Goal: Complete Application Form: Complete application form

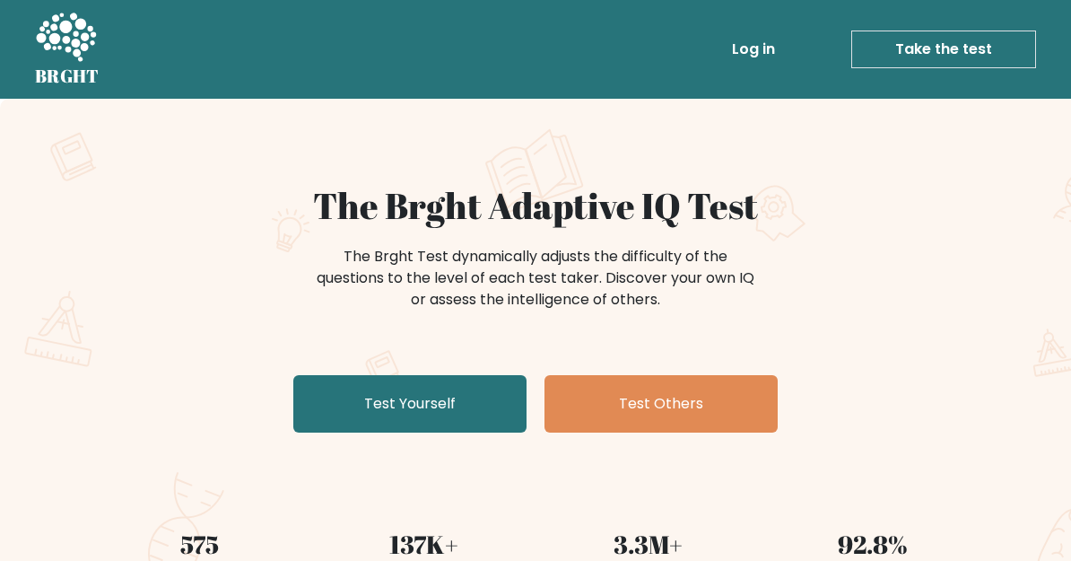
click at [495, 400] on link "Test Yourself" at bounding box center [409, 403] width 233 height 57
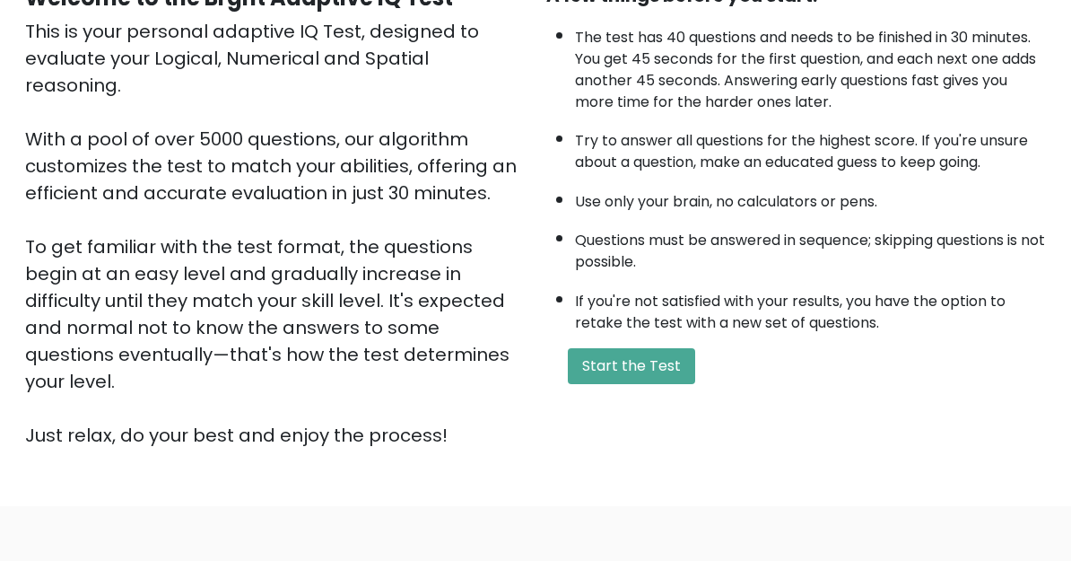
scroll to position [219, 0]
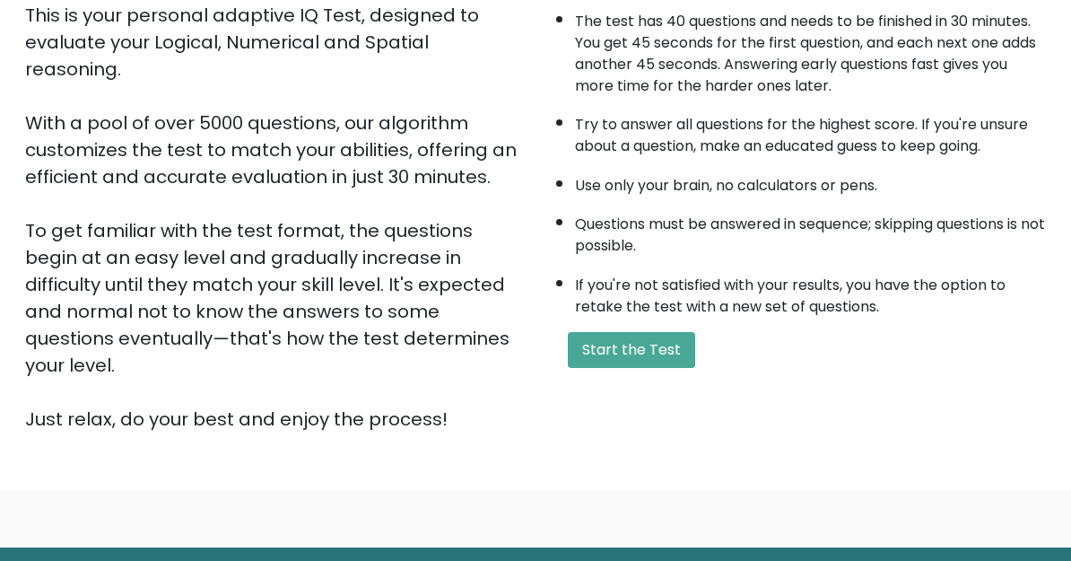
click at [675, 368] on button "Start the Test" at bounding box center [631, 350] width 127 height 36
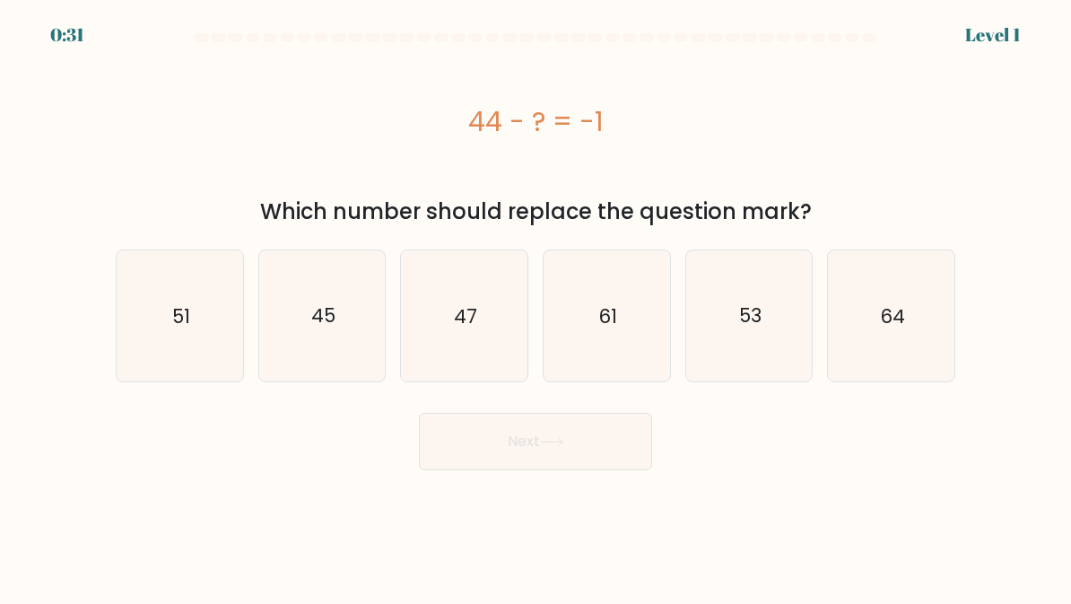
click at [266, 302] on icon "45" at bounding box center [322, 316] width 126 height 126
click at [535, 302] on input "b. 45" at bounding box center [535, 304] width 1 height 4
radio input "true"
click at [643, 459] on button "Next" at bounding box center [535, 441] width 233 height 57
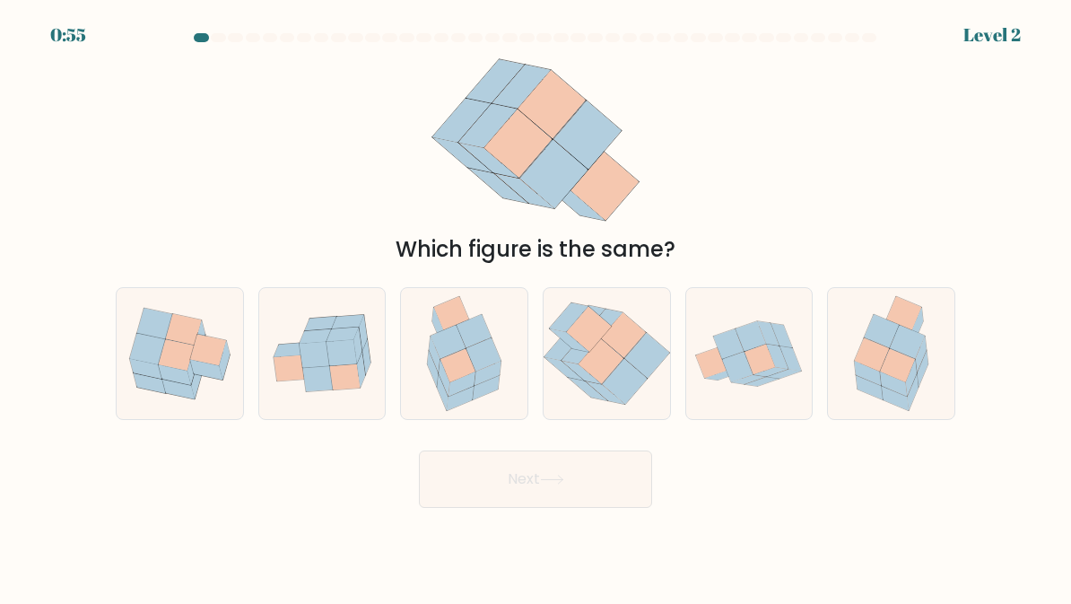
click at [891, 366] on icon at bounding box center [897, 365] width 35 height 33
click at [536, 307] on input "f." at bounding box center [535, 304] width 1 height 4
radio input "true"
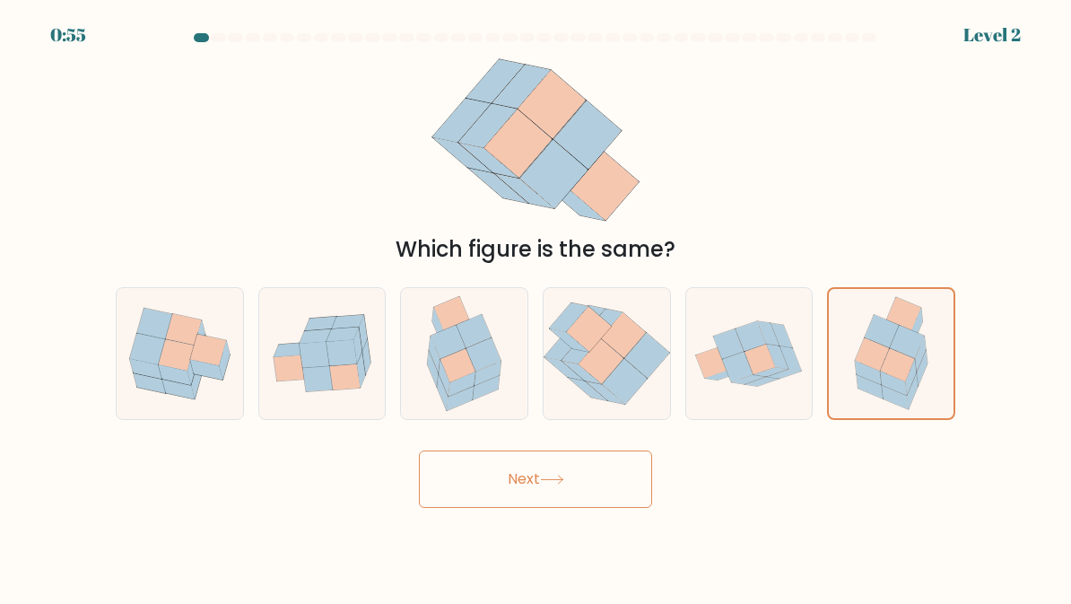
click at [603, 498] on button "Next" at bounding box center [535, 478] width 233 height 57
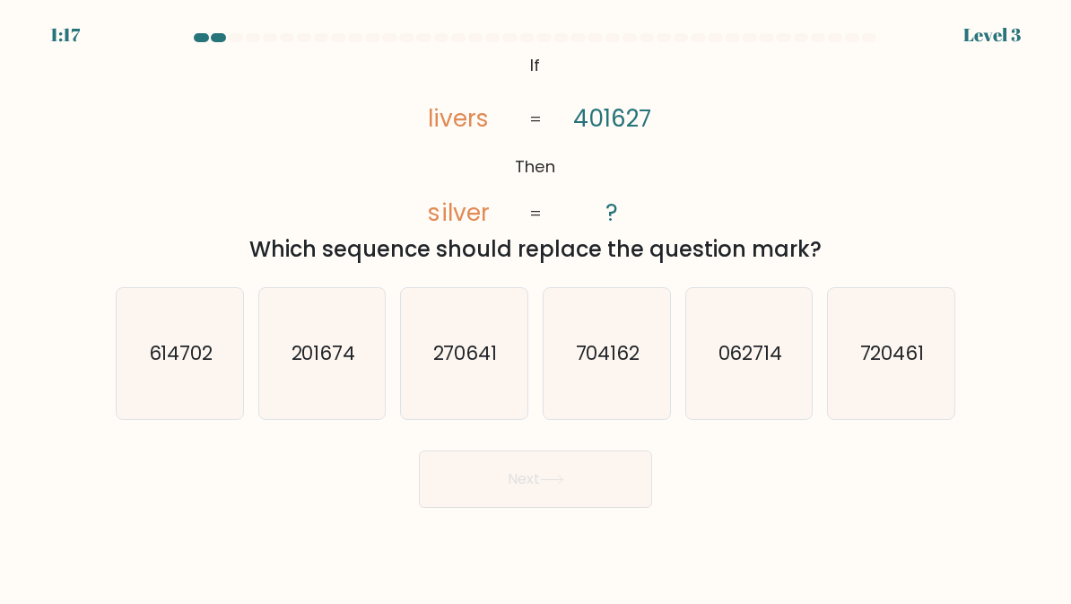
click at [619, 390] on icon "704162" at bounding box center [606, 354] width 126 height 126
click at [536, 307] on input "d. 704162" at bounding box center [535, 304] width 1 height 4
radio input "true"
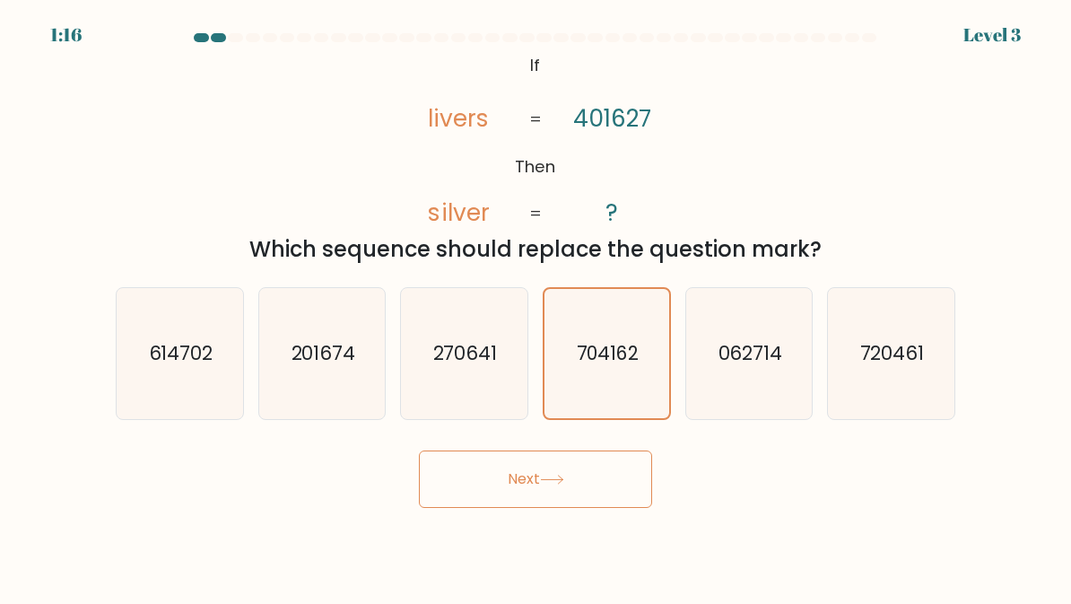
click at [596, 499] on button "Next" at bounding box center [535, 478] width 233 height 57
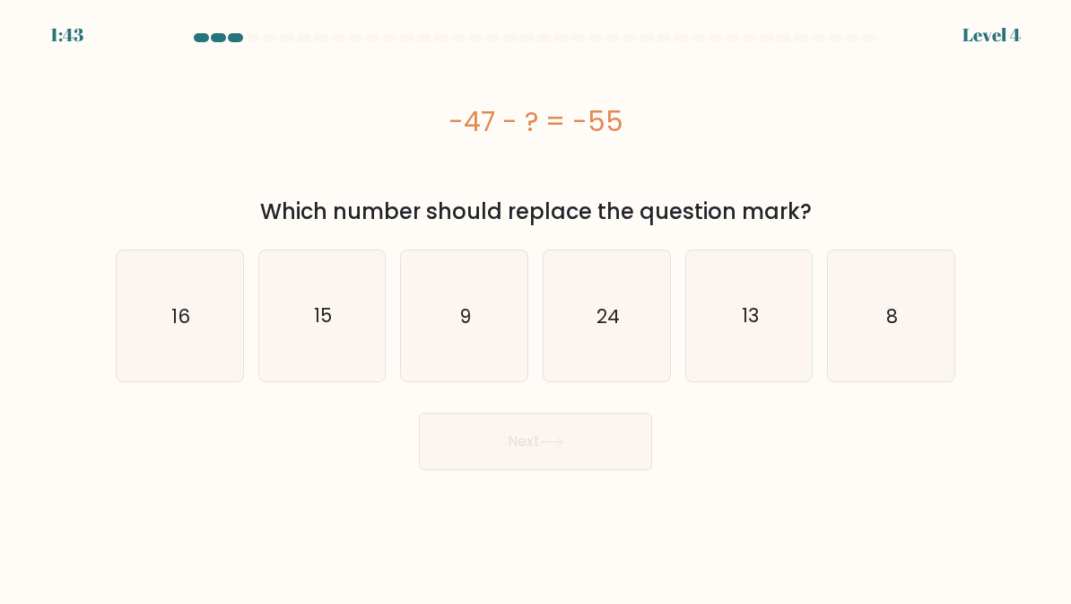
click at [927, 329] on icon "8" at bounding box center [891, 316] width 126 height 126
click at [536, 307] on input "f. 8" at bounding box center [535, 304] width 1 height 4
radio input "true"
click at [586, 448] on button "Next" at bounding box center [535, 441] width 233 height 57
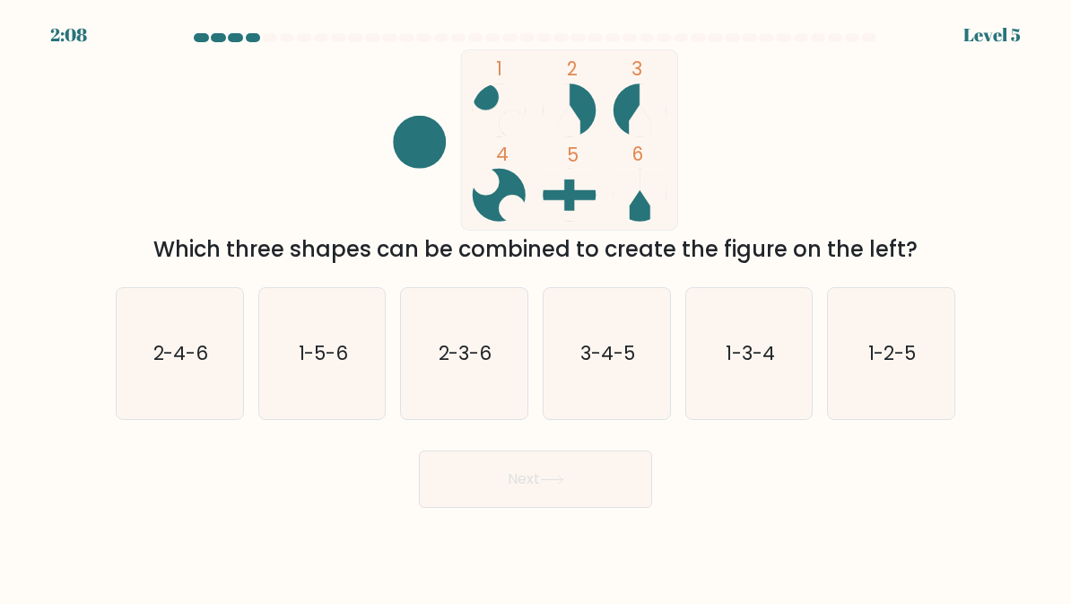
click at [462, 368] on icon "2-3-6" at bounding box center [464, 354] width 126 height 126
click at [535, 307] on input "c. 2-3-6" at bounding box center [535, 304] width 1 height 4
radio input "true"
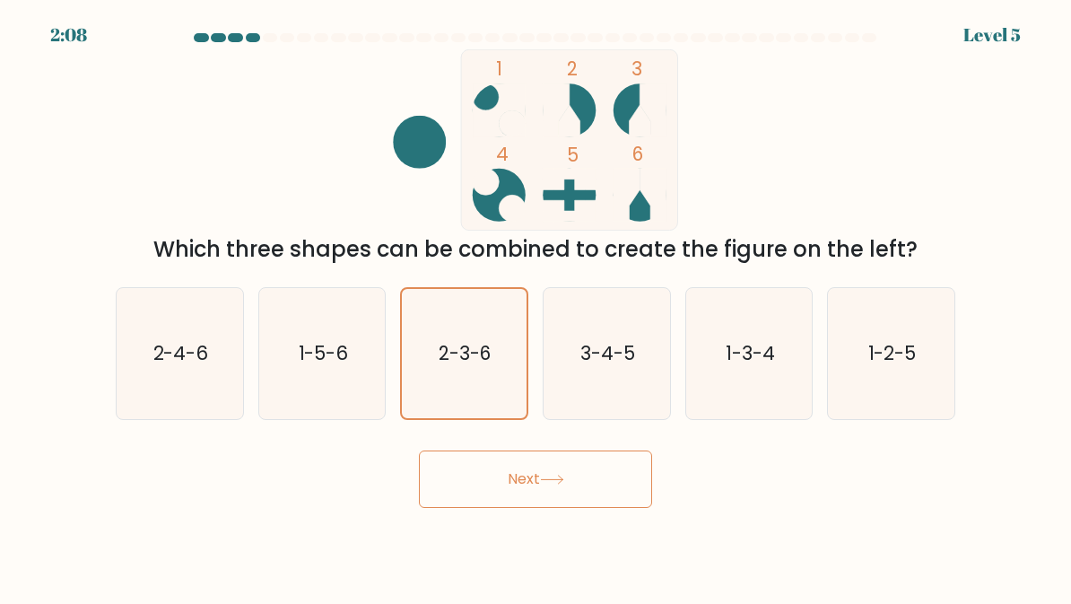
click at [591, 468] on button "Next" at bounding box center [535, 478] width 233 height 57
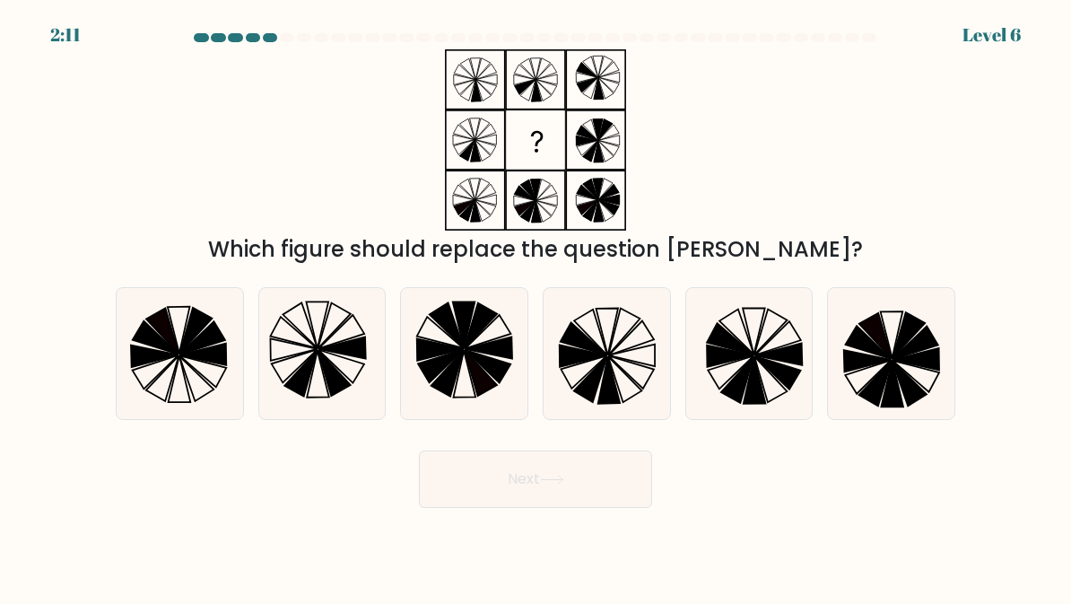
click at [345, 379] on icon at bounding box center [333, 373] width 33 height 46
click at [535, 307] on input "b." at bounding box center [535, 304] width 1 height 4
radio input "true"
click at [504, 475] on button "Next" at bounding box center [535, 478] width 233 height 57
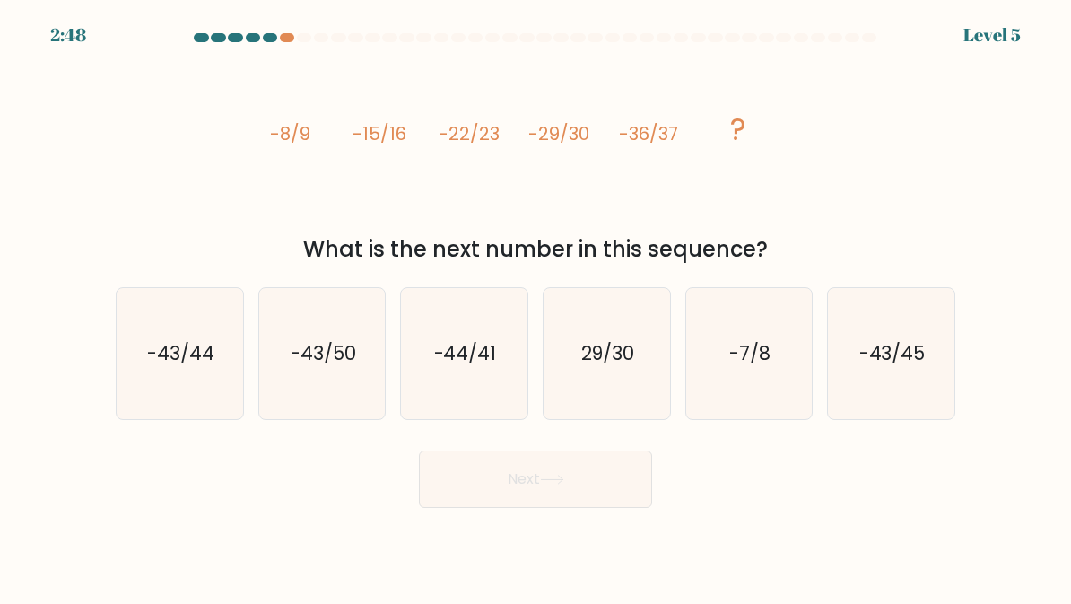
click at [469, 420] on div "-44/41" at bounding box center [464, 353] width 128 height 133
click at [535, 307] on input "c. -44/41" at bounding box center [535, 304] width 1 height 4
radio input "true"
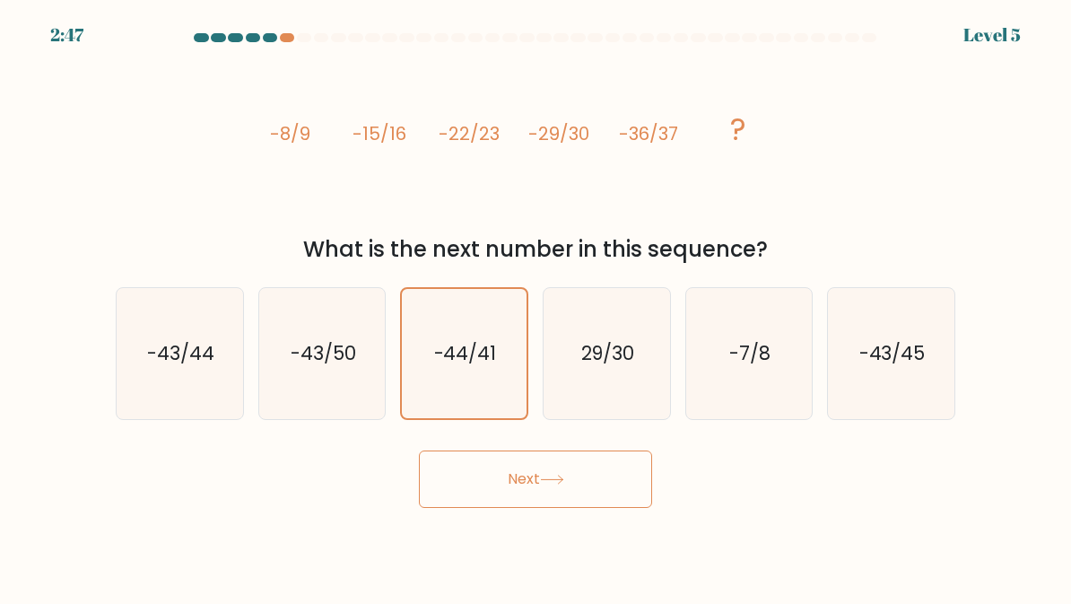
click at [570, 457] on button "Next" at bounding box center [535, 478] width 233 height 57
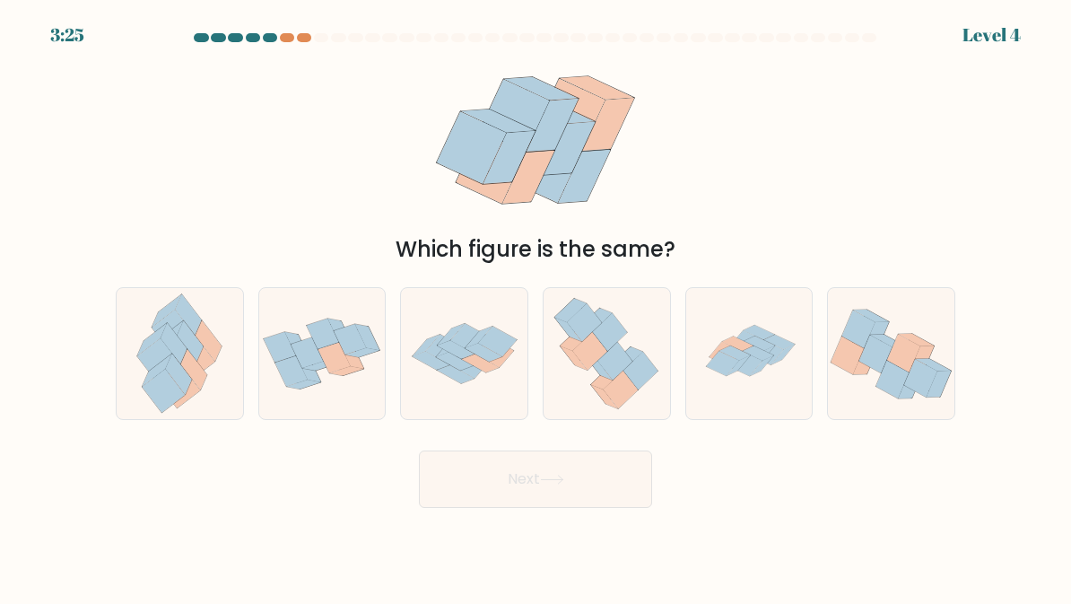
click at [892, 375] on icon at bounding box center [892, 379] width 33 height 38
click at [536, 307] on input "f." at bounding box center [535, 304] width 1 height 4
radio input "true"
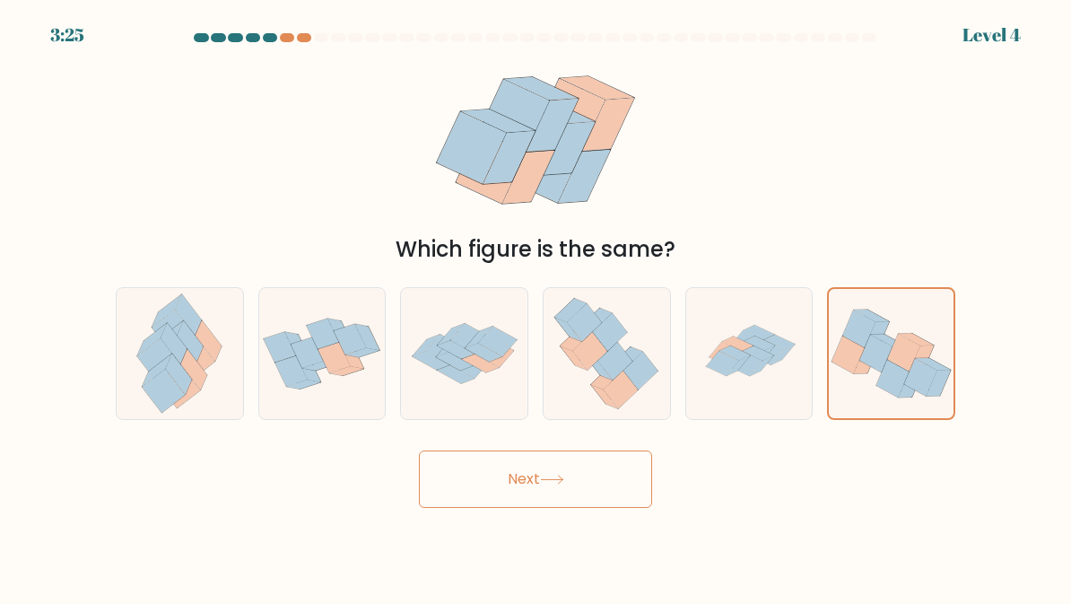
click at [573, 480] on button "Next" at bounding box center [535, 478] width 233 height 57
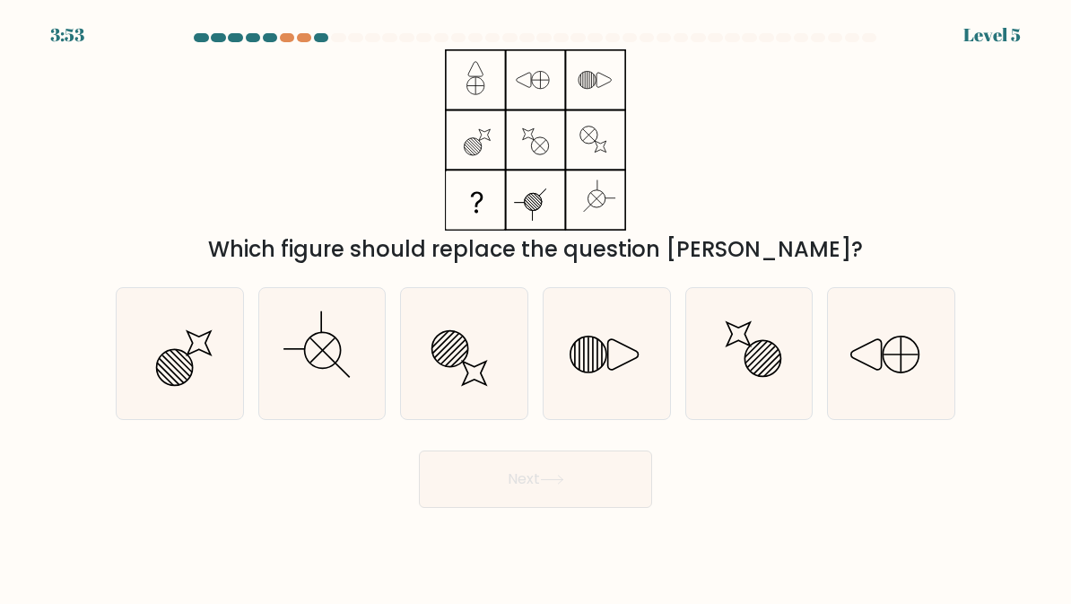
click at [900, 313] on icon at bounding box center [891, 354] width 126 height 126
click at [536, 307] on input "f." at bounding box center [535, 304] width 1 height 4
radio input "true"
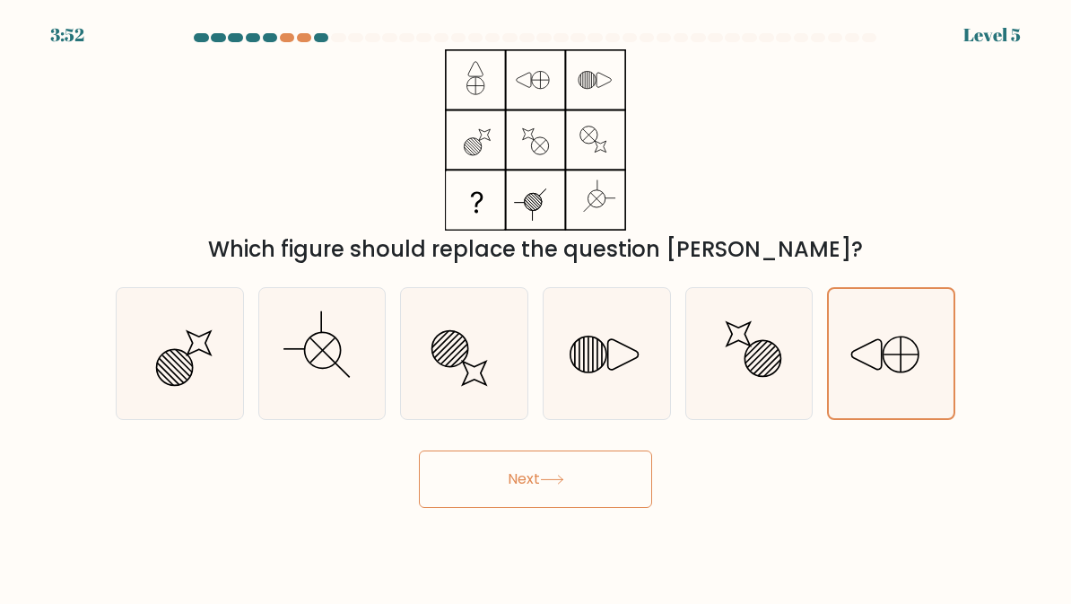
click at [620, 461] on button "Next" at bounding box center [535, 478] width 233 height 57
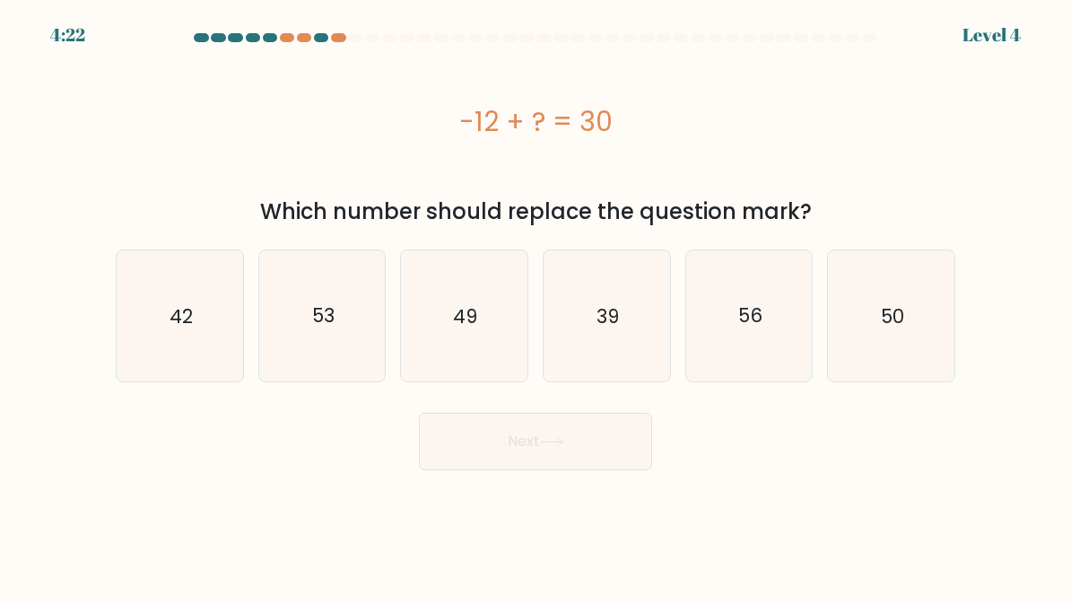
click at [152, 313] on icon "42" at bounding box center [180, 316] width 126 height 126
click at [535, 307] on input "a. 42" at bounding box center [535, 304] width 1 height 4
radio input "true"
click at [591, 456] on button "Next" at bounding box center [535, 441] width 233 height 57
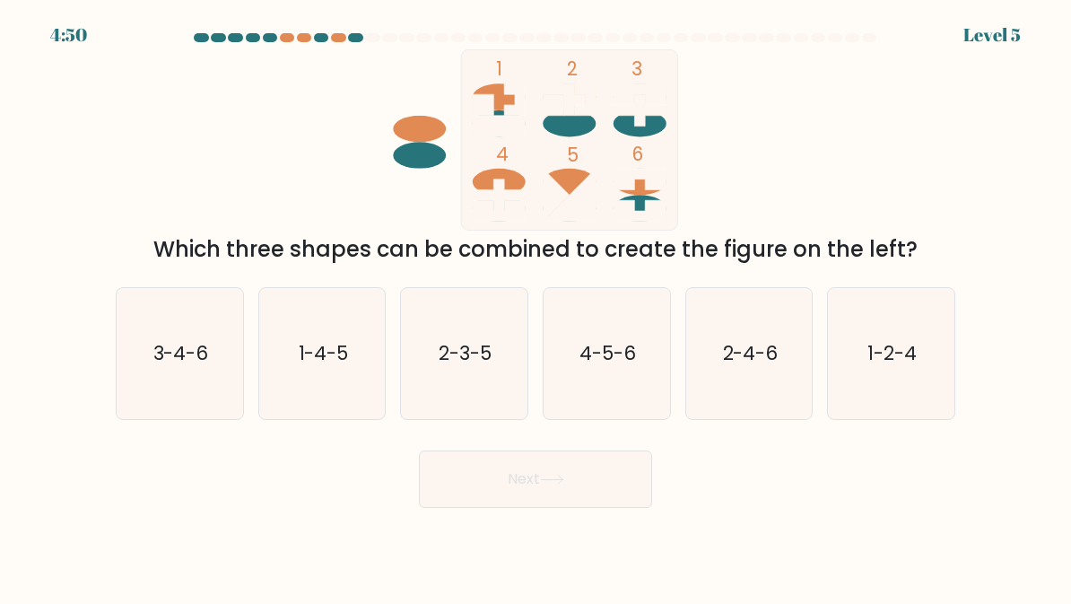
click at [144, 338] on icon "3-4-6" at bounding box center [180, 354] width 126 height 126
click at [535, 307] on input "a. 3-4-6" at bounding box center [535, 304] width 1 height 4
radio input "true"
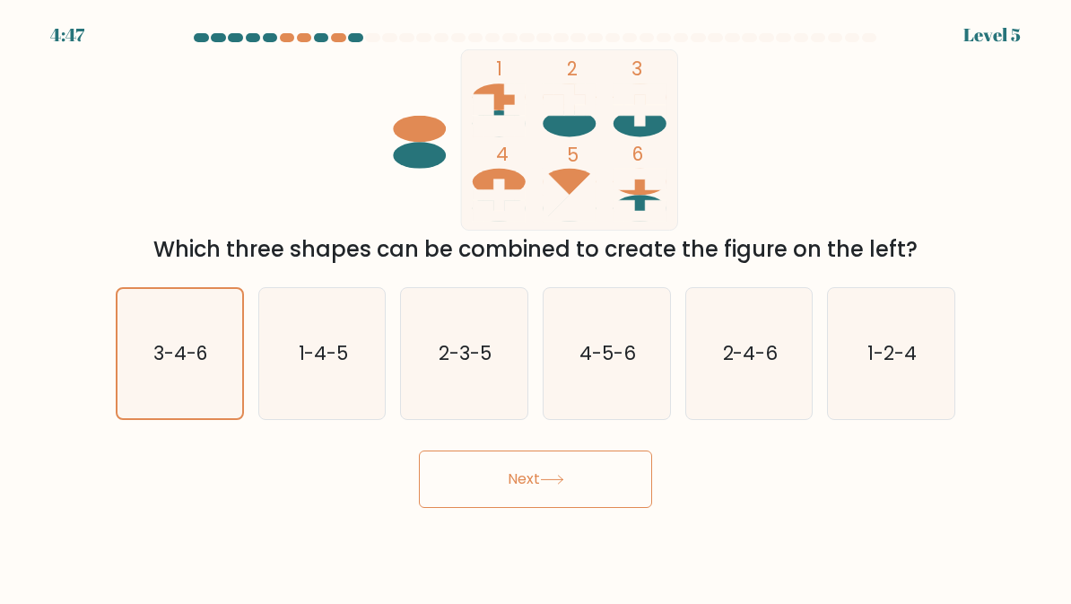
click at [574, 481] on button "Next" at bounding box center [535, 478] width 233 height 57
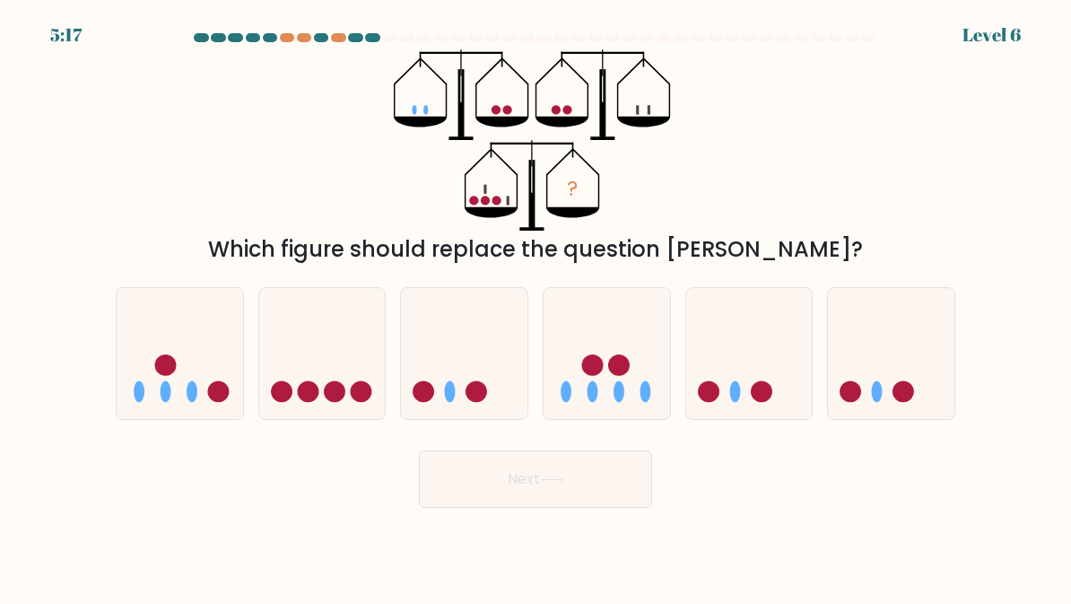
click at [169, 353] on icon at bounding box center [180, 353] width 126 height 105
click at [535, 307] on input "a." at bounding box center [535, 304] width 1 height 4
radio input "true"
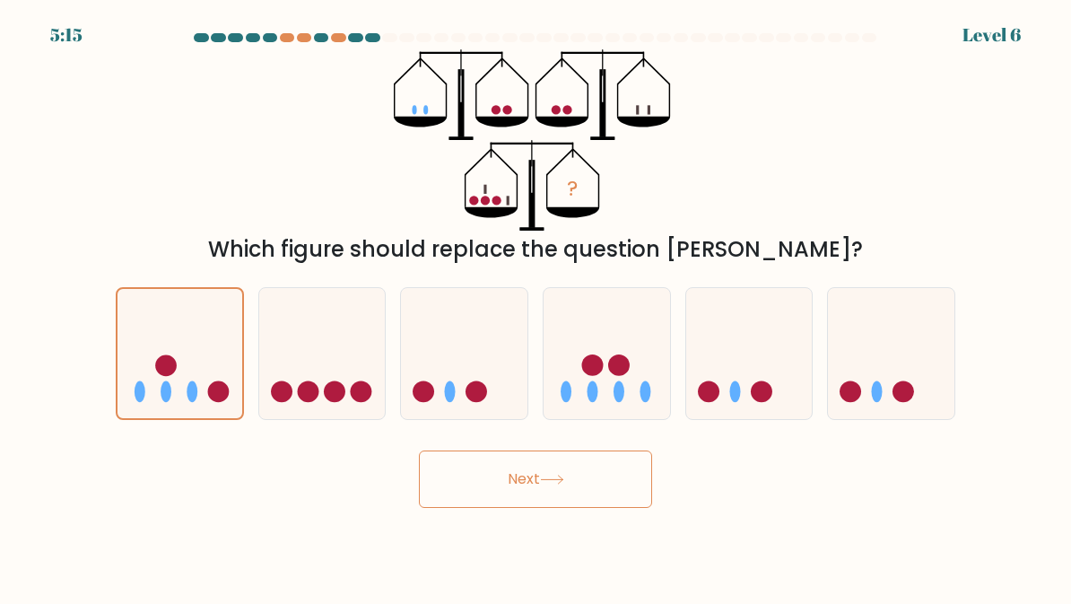
click at [530, 460] on button "Next" at bounding box center [535, 478] width 233 height 57
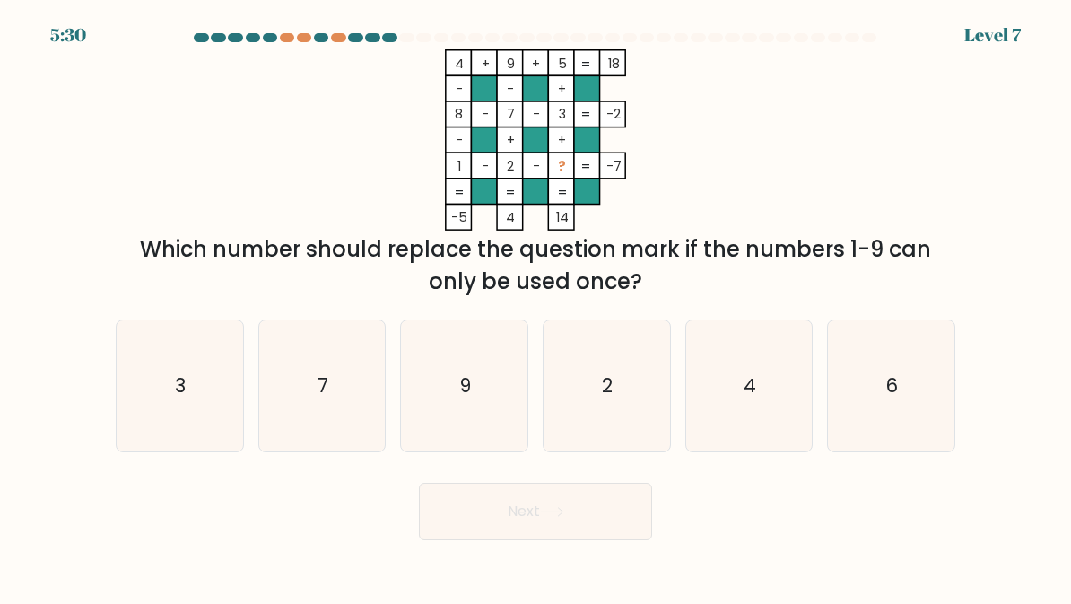
click at [371, 392] on icon "7" at bounding box center [322, 386] width 126 height 126
click at [535, 307] on input "b. 7" at bounding box center [535, 304] width 1 height 4
radio input "true"
click at [531, 520] on button "Next" at bounding box center [535, 510] width 233 height 57
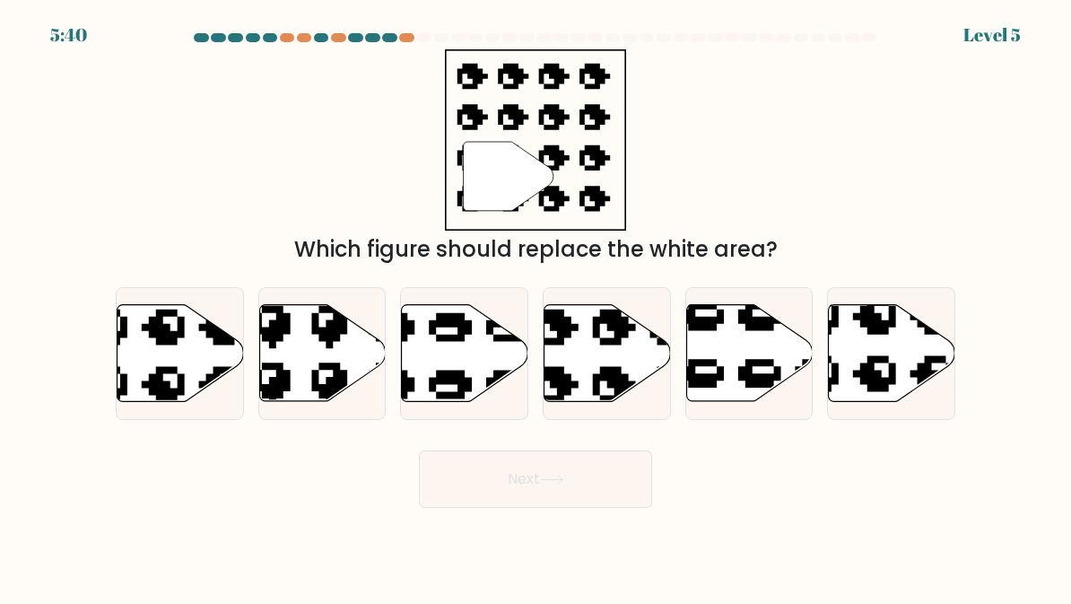
click at [576, 342] on icon at bounding box center [607, 353] width 126 height 97
click at [536, 307] on input "d." at bounding box center [535, 304] width 1 height 4
radio input "true"
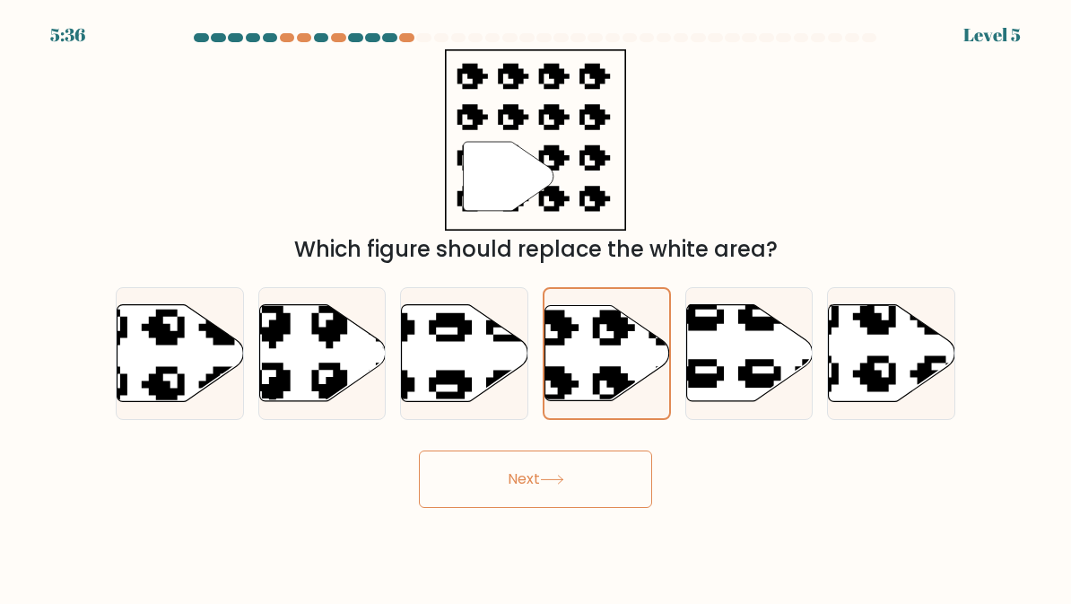
click at [587, 487] on button "Next" at bounding box center [535, 478] width 233 height 57
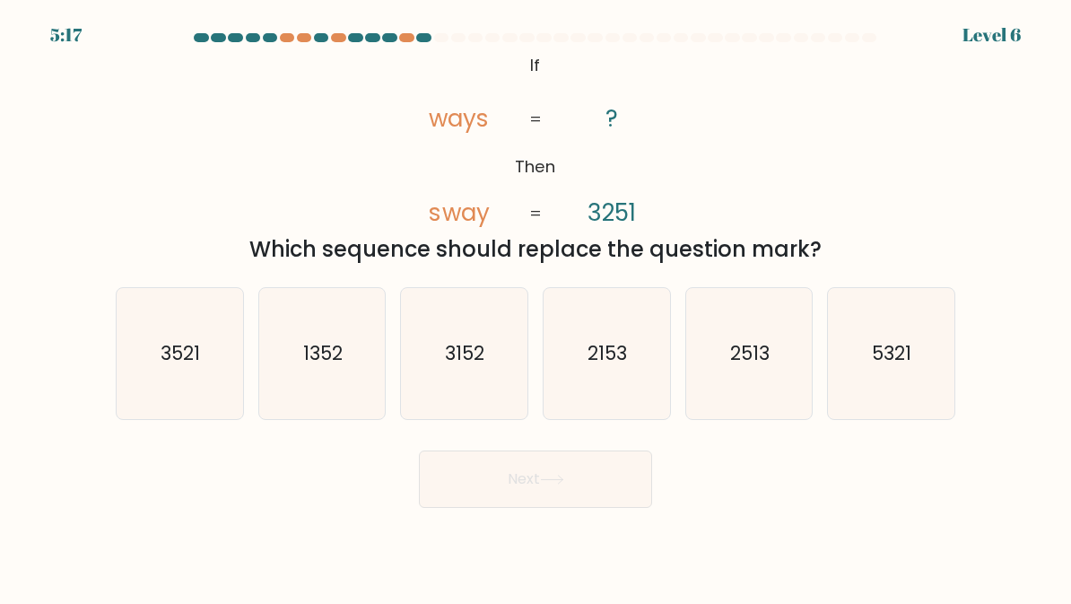
click at [176, 369] on icon "3521" at bounding box center [180, 354] width 126 height 126
click at [535, 307] on input "a. 3521" at bounding box center [535, 304] width 1 height 4
radio input "true"
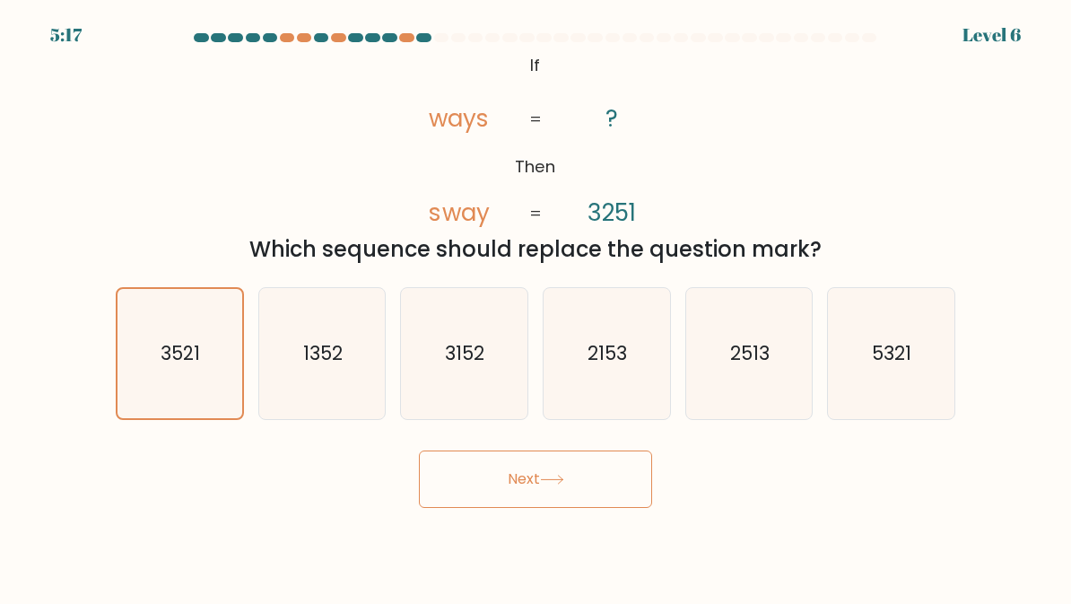
click at [556, 490] on button "Next" at bounding box center [535, 478] width 233 height 57
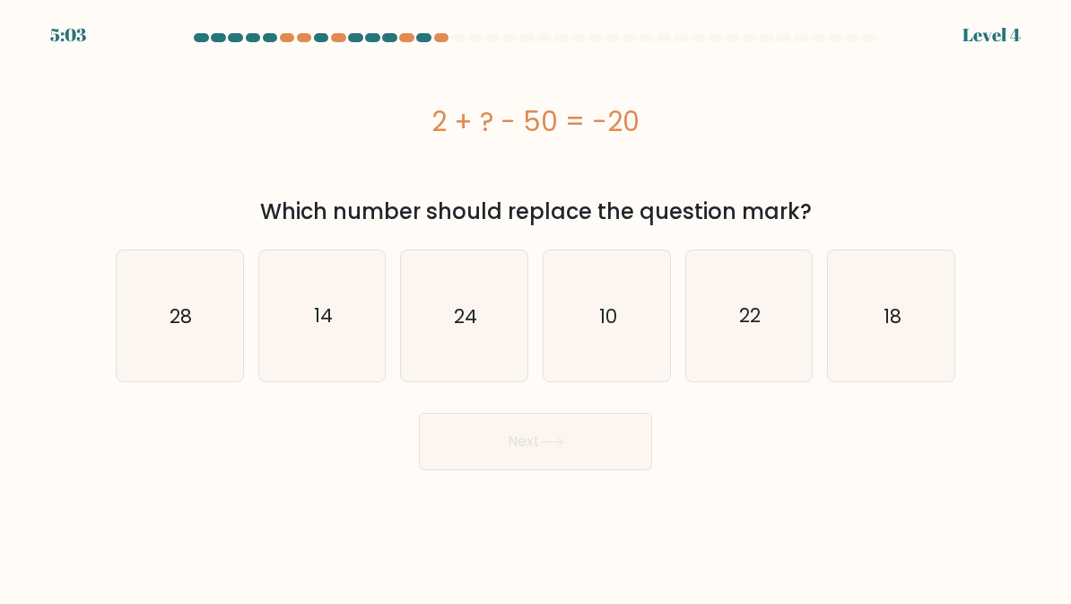
click at [890, 361] on icon "18" at bounding box center [891, 316] width 126 height 126
click at [536, 307] on input "f. 18" at bounding box center [535, 304] width 1 height 4
radio input "true"
click at [202, 346] on icon "28" at bounding box center [180, 316] width 126 height 126
click at [535, 307] on input "a. 28" at bounding box center [535, 304] width 1 height 4
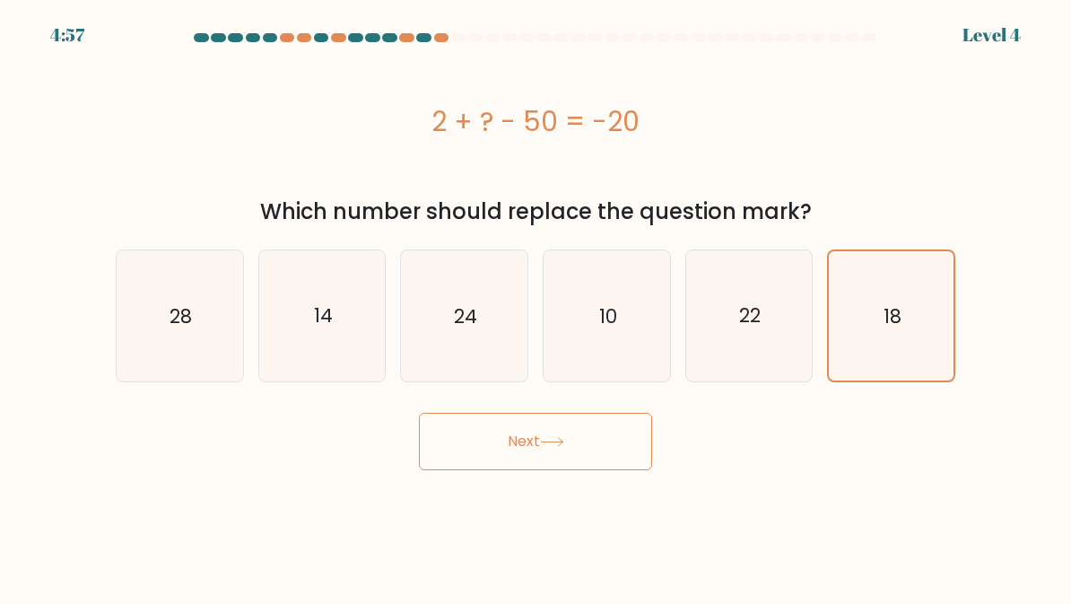
radio input "true"
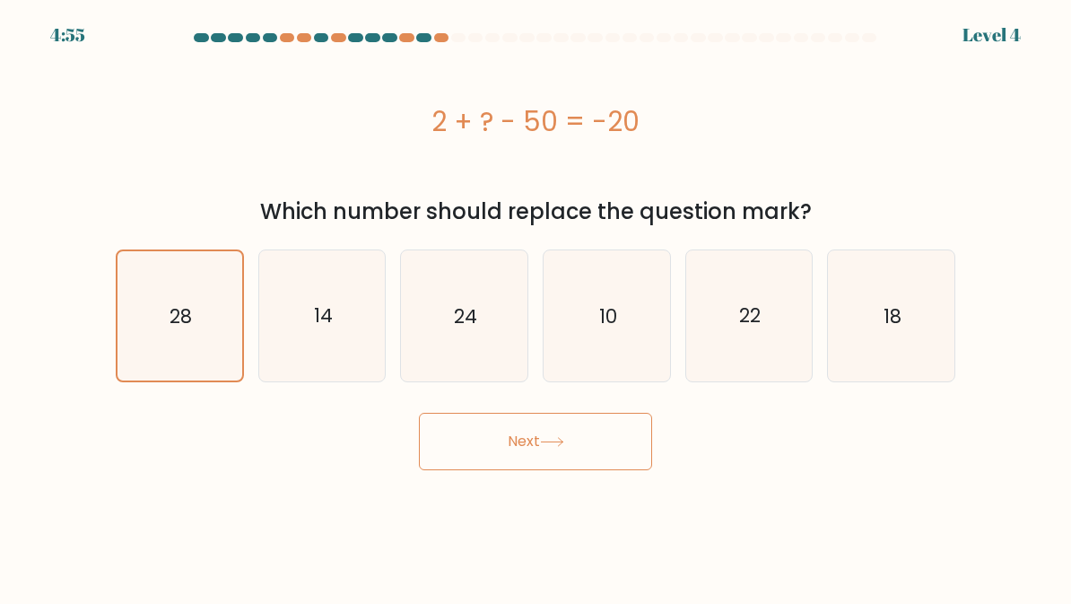
click at [587, 446] on button "Next" at bounding box center [535, 441] width 233 height 57
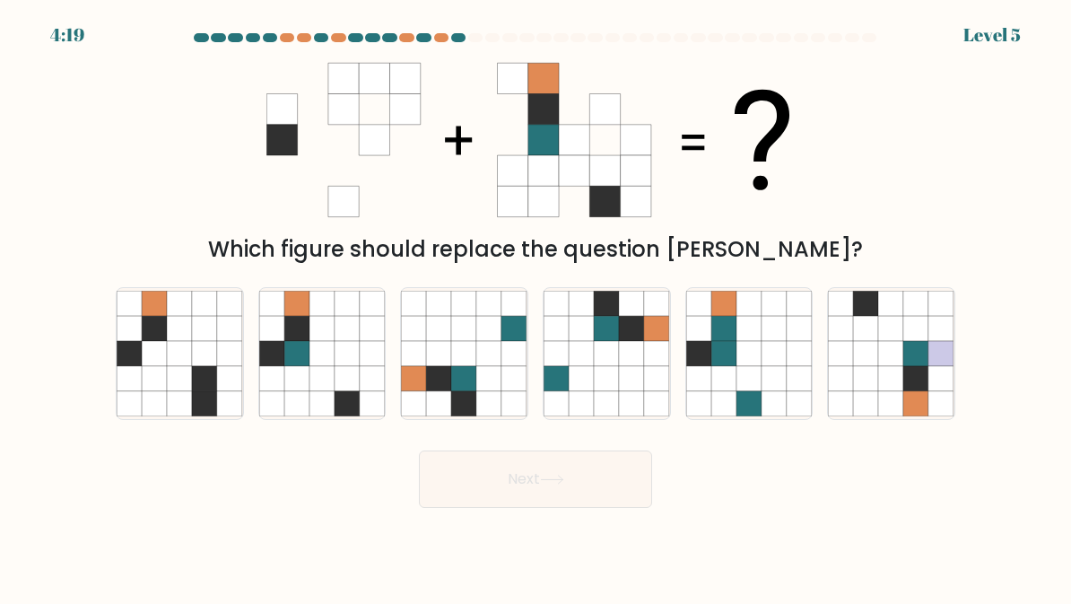
click at [335, 403] on icon at bounding box center [347, 403] width 25 height 25
click at [535, 307] on input "b." at bounding box center [535, 304] width 1 height 4
radio input "true"
click at [622, 483] on button "Next" at bounding box center [535, 478] width 233 height 57
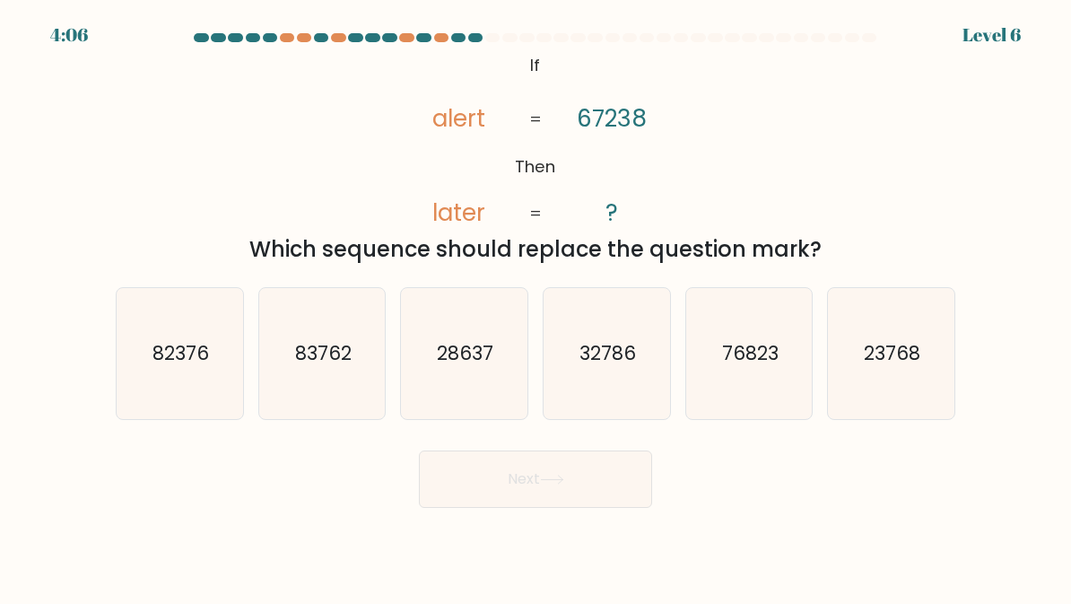
click at [773, 387] on icon "76823" at bounding box center [749, 354] width 126 height 126
click at [536, 307] on input "e. 76823" at bounding box center [535, 304] width 1 height 4
radio input "true"
click at [579, 482] on button "Next" at bounding box center [535, 478] width 233 height 57
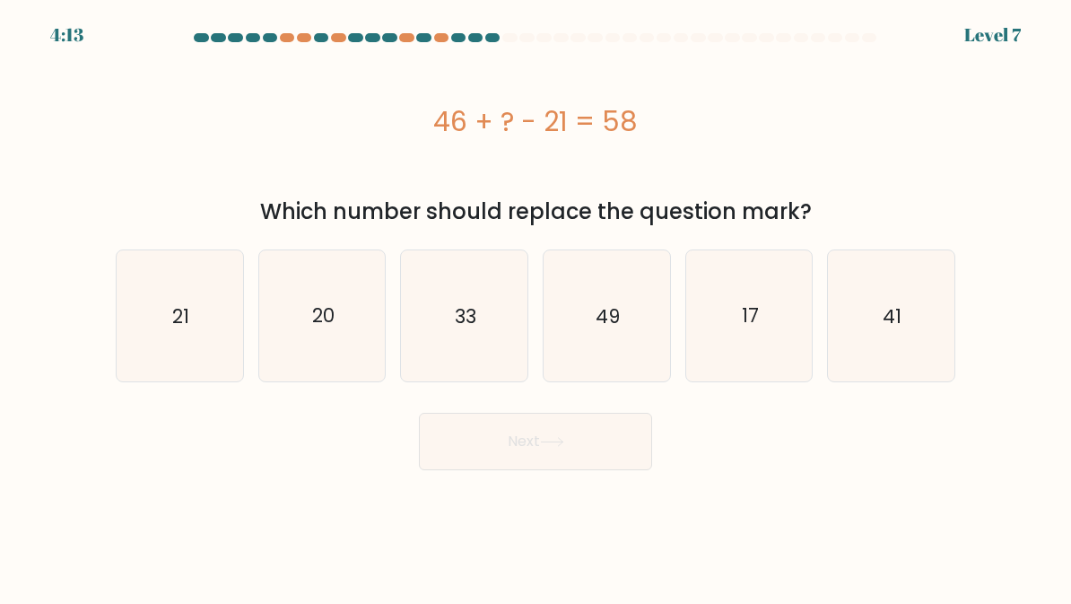
click at [618, 379] on div "49" at bounding box center [607, 315] width 128 height 133
click at [536, 307] on input "d. 49" at bounding box center [535, 304] width 1 height 4
radio input "true"
click at [615, 468] on button "Next" at bounding box center [535, 441] width 233 height 57
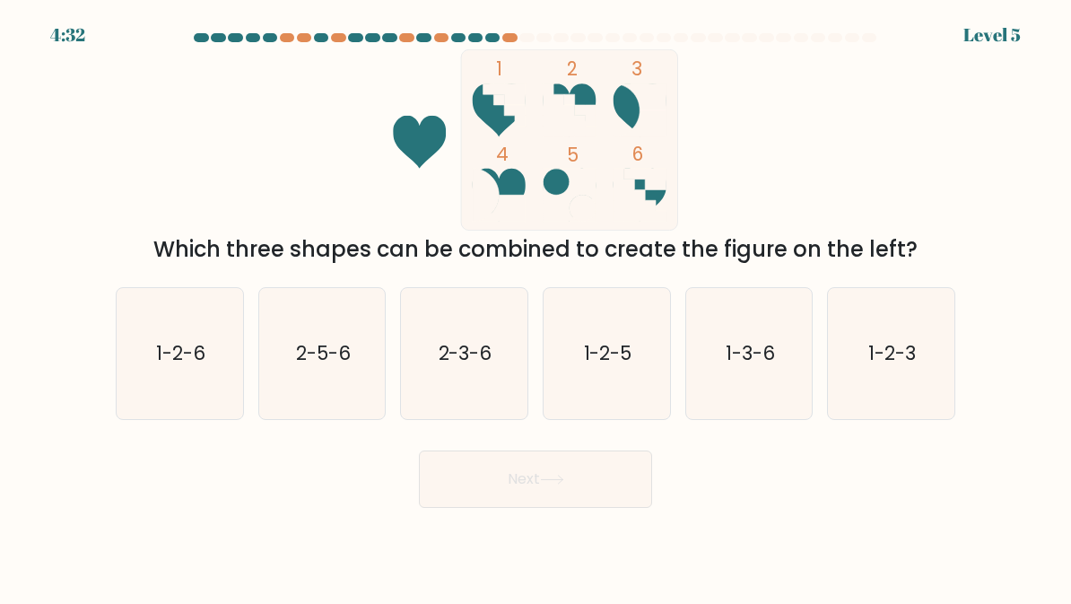
click at [210, 367] on icon "1-2-6" at bounding box center [180, 354] width 126 height 126
click at [535, 307] on input "a. 1-2-6" at bounding box center [535, 304] width 1 height 4
radio input "true"
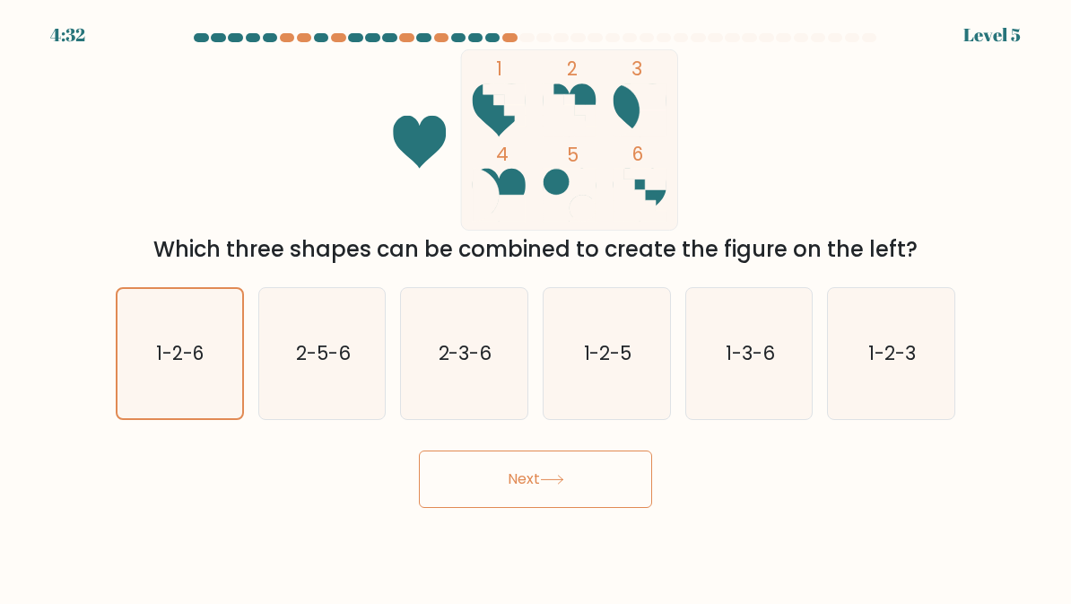
click at [570, 488] on button "Next" at bounding box center [535, 478] width 233 height 57
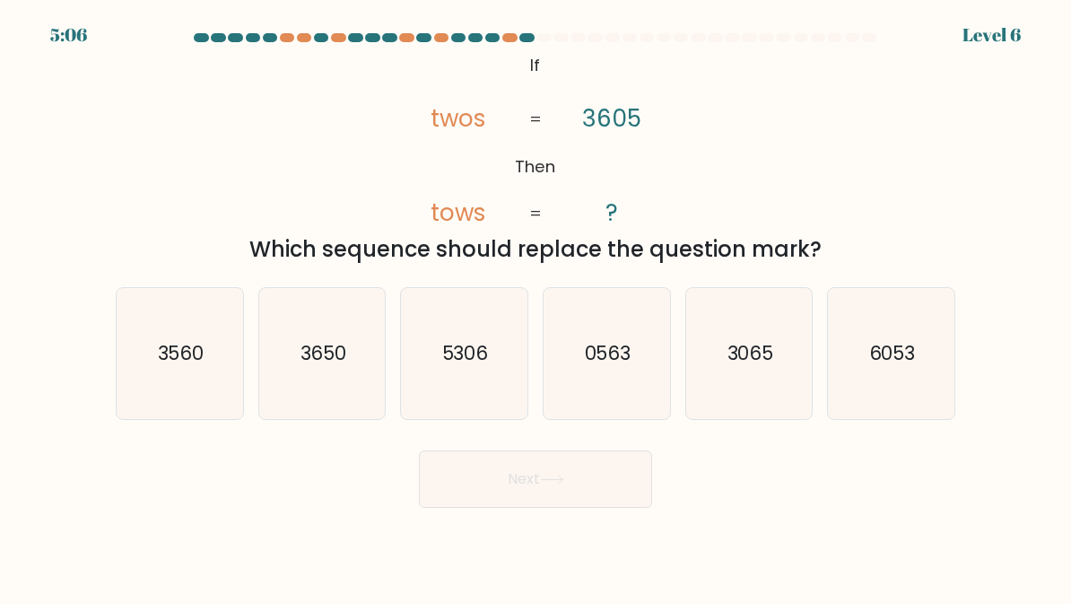
click at [758, 393] on icon "3065" at bounding box center [749, 354] width 126 height 126
click at [536, 307] on input "e. 3065" at bounding box center [535, 304] width 1 height 4
radio input "true"
click at [613, 481] on button "Next" at bounding box center [535, 478] width 233 height 57
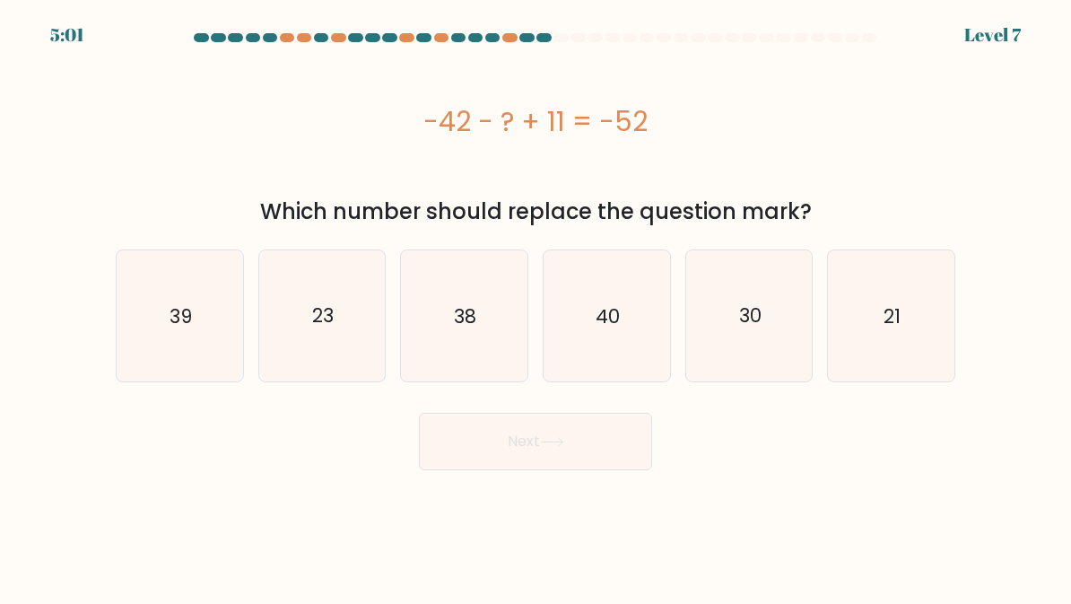
click at [891, 335] on icon "21" at bounding box center [891, 316] width 126 height 126
click at [536, 307] on input "f. 21" at bounding box center [535, 304] width 1 height 4
radio input "true"
click at [621, 451] on button "Next" at bounding box center [535, 441] width 233 height 57
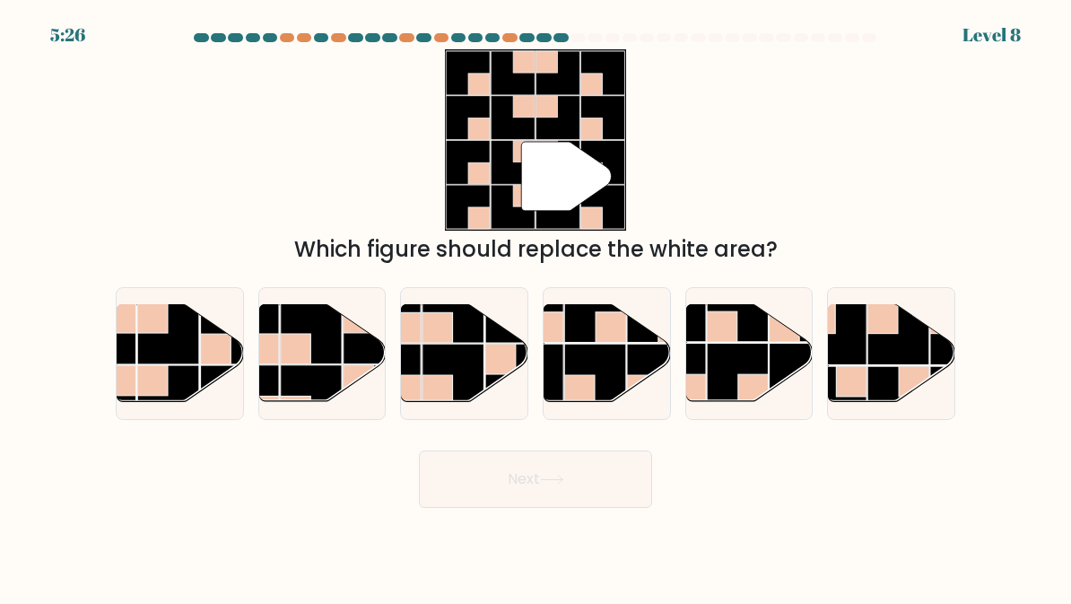
click at [137, 334] on rect at bounding box center [168, 333] width 62 height 62
click at [535, 307] on input "a." at bounding box center [535, 304] width 1 height 4
radio input "true"
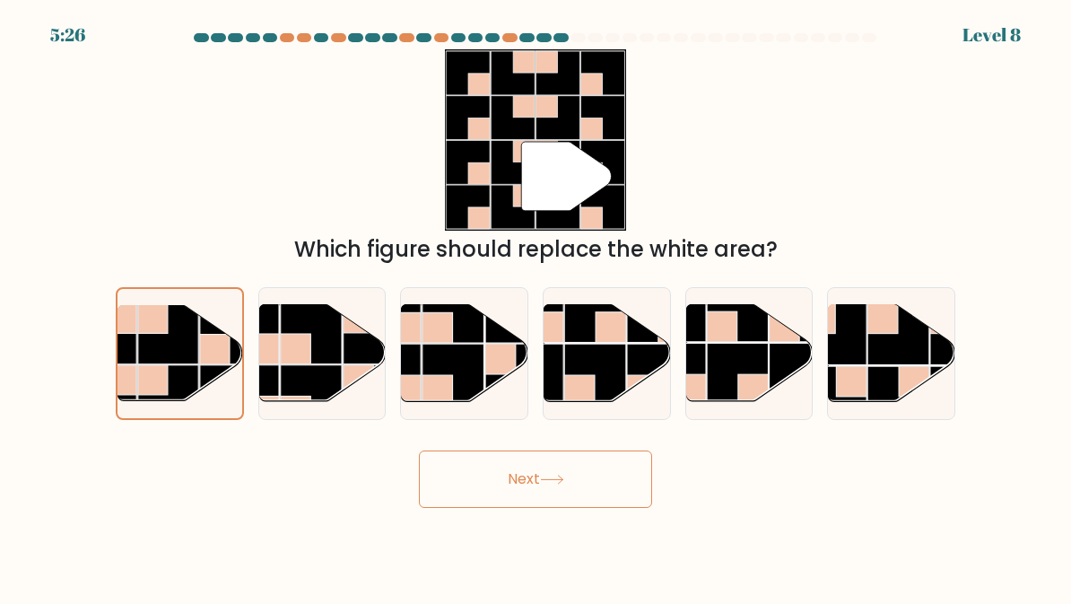
click at [616, 485] on button "Next" at bounding box center [535, 478] width 233 height 57
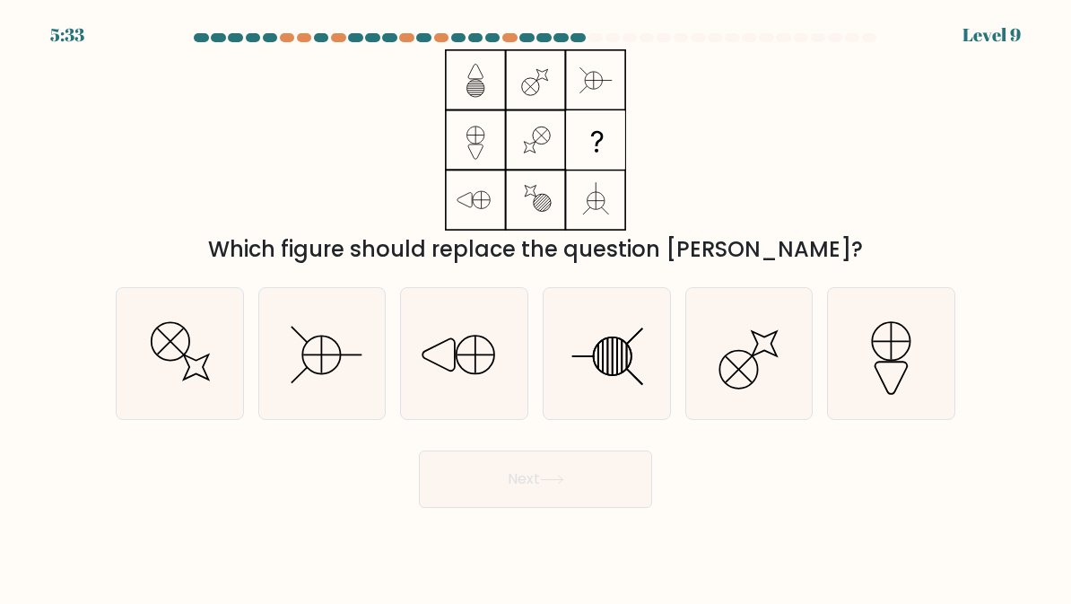
click at [209, 327] on icon at bounding box center [180, 354] width 126 height 126
click at [535, 307] on input "a." at bounding box center [535, 304] width 1 height 4
radio input "true"
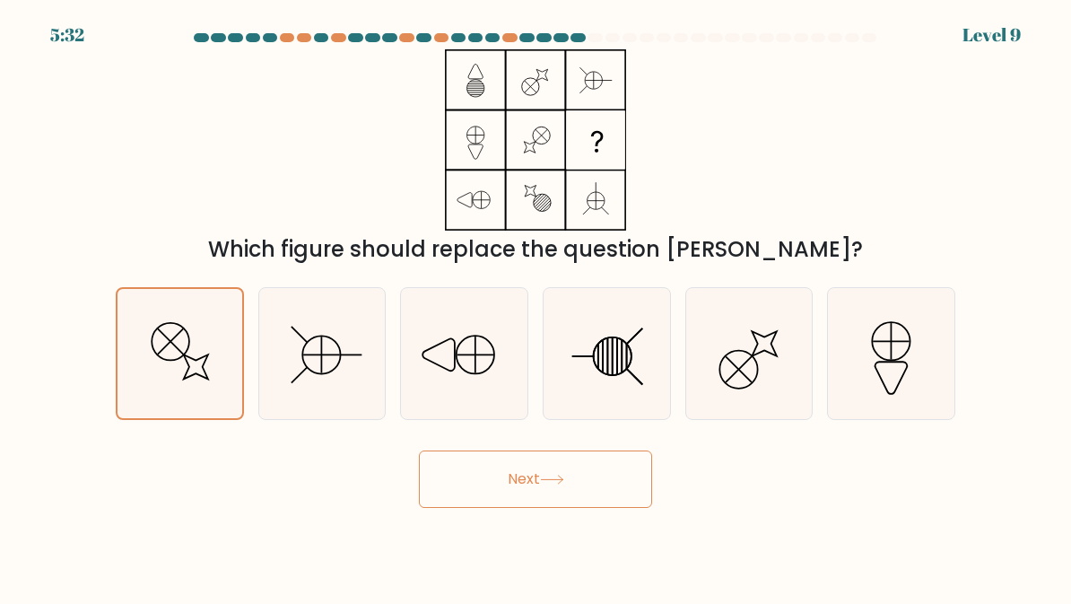
click at [576, 472] on button "Next" at bounding box center [535, 478] width 233 height 57
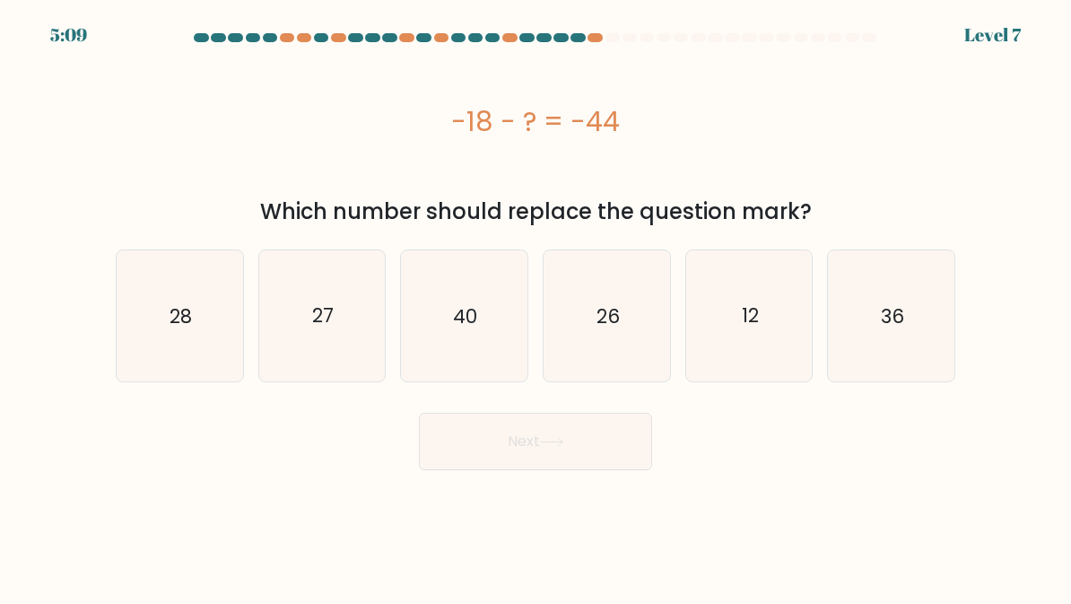
click at [655, 352] on icon "26" at bounding box center [606, 316] width 126 height 126
click at [536, 307] on input "d. 26" at bounding box center [535, 304] width 1 height 4
radio input "true"
click at [613, 444] on button "Next" at bounding box center [535, 441] width 233 height 57
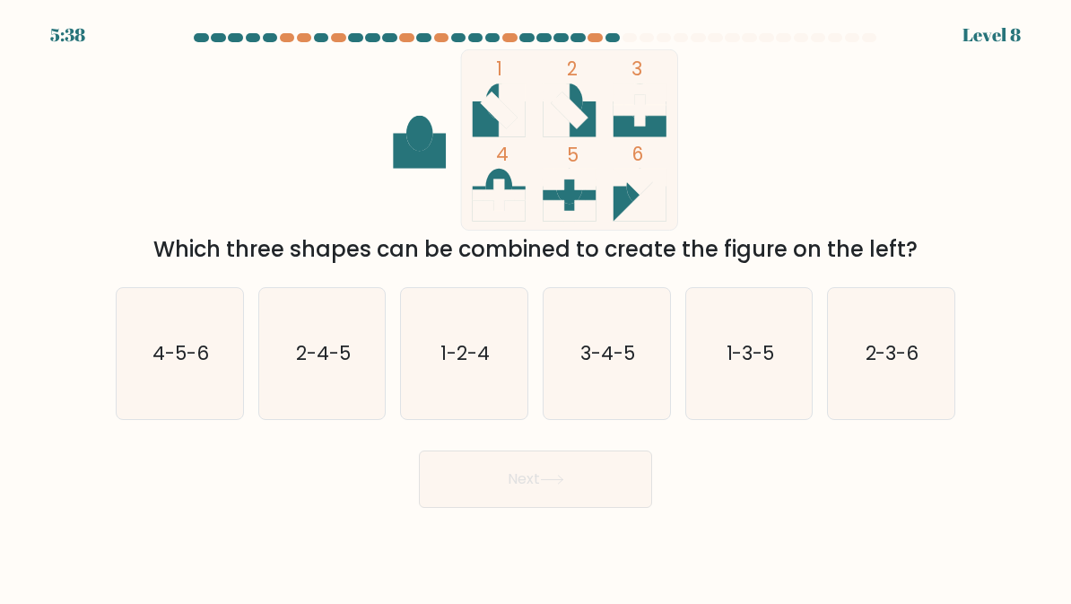
click at [668, 344] on icon "3-4-5" at bounding box center [606, 354] width 126 height 126
click at [536, 307] on input "d. 3-4-5" at bounding box center [535, 304] width 1 height 4
radio input "true"
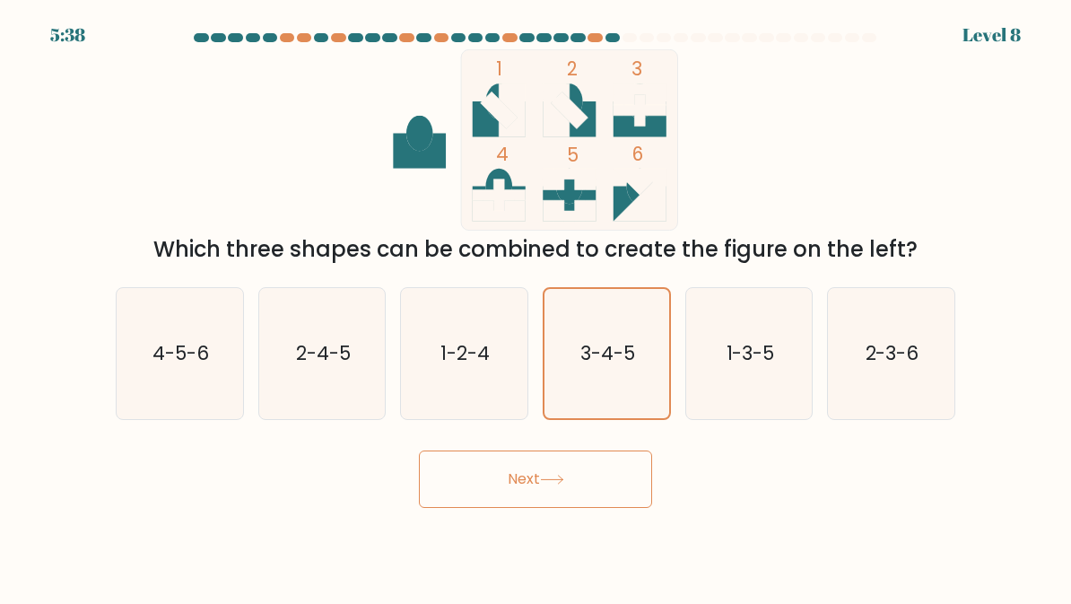
click at [589, 483] on button "Next" at bounding box center [535, 478] width 233 height 57
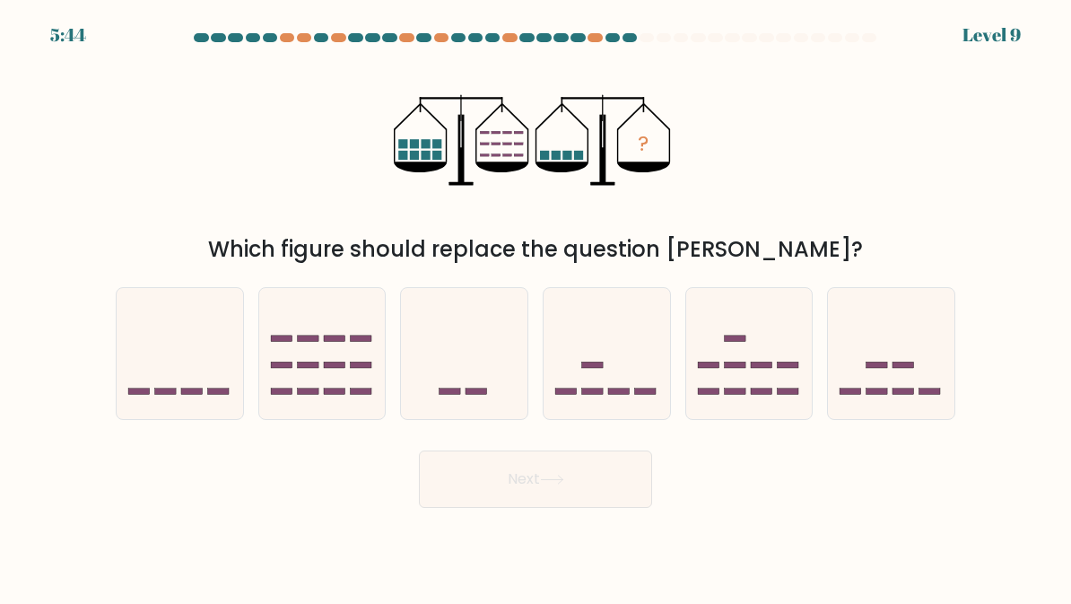
click at [896, 364] on rect at bounding box center [904, 364] width 22 height 6
click at [536, 307] on input "f." at bounding box center [535, 304] width 1 height 4
radio input "true"
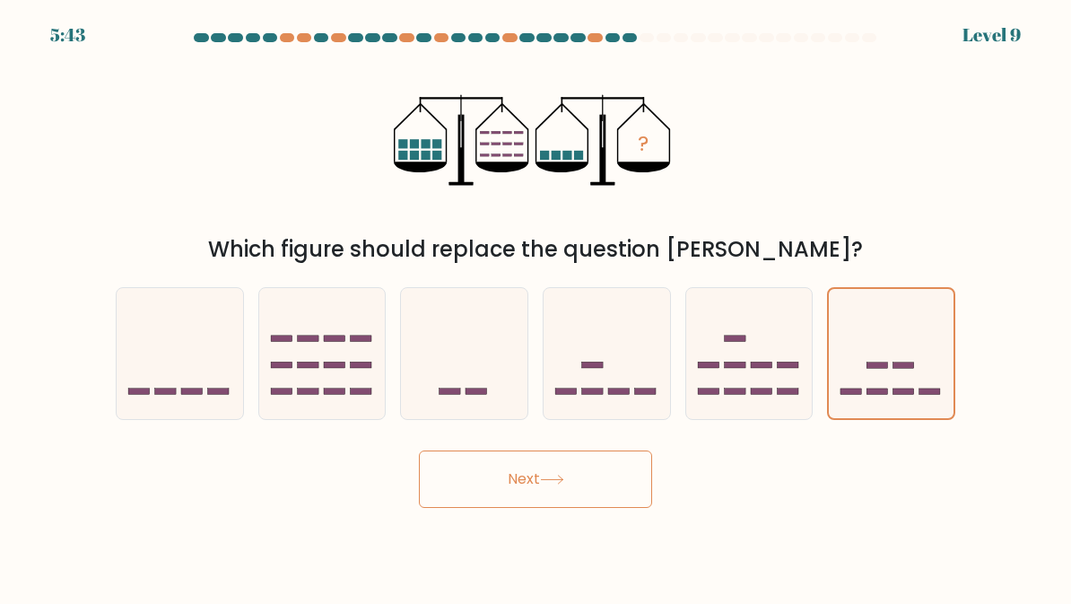
click at [610, 480] on button "Next" at bounding box center [535, 478] width 233 height 57
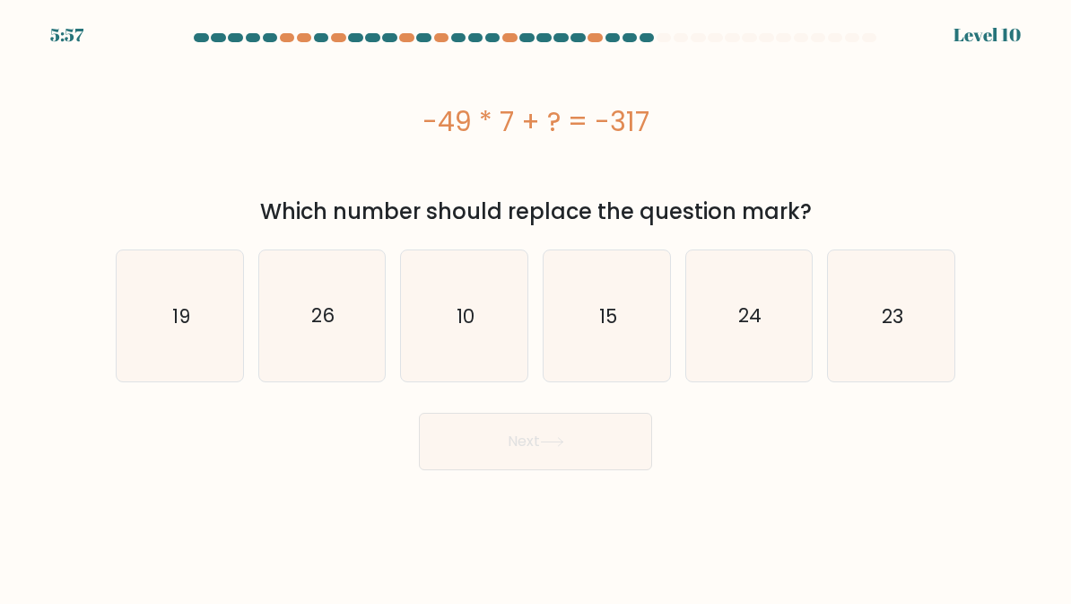
click at [873, 334] on icon "23" at bounding box center [891, 316] width 126 height 126
click at [536, 307] on input "f. 23" at bounding box center [535, 304] width 1 height 4
radio input "true"
click at [599, 467] on button "Next" at bounding box center [535, 441] width 233 height 57
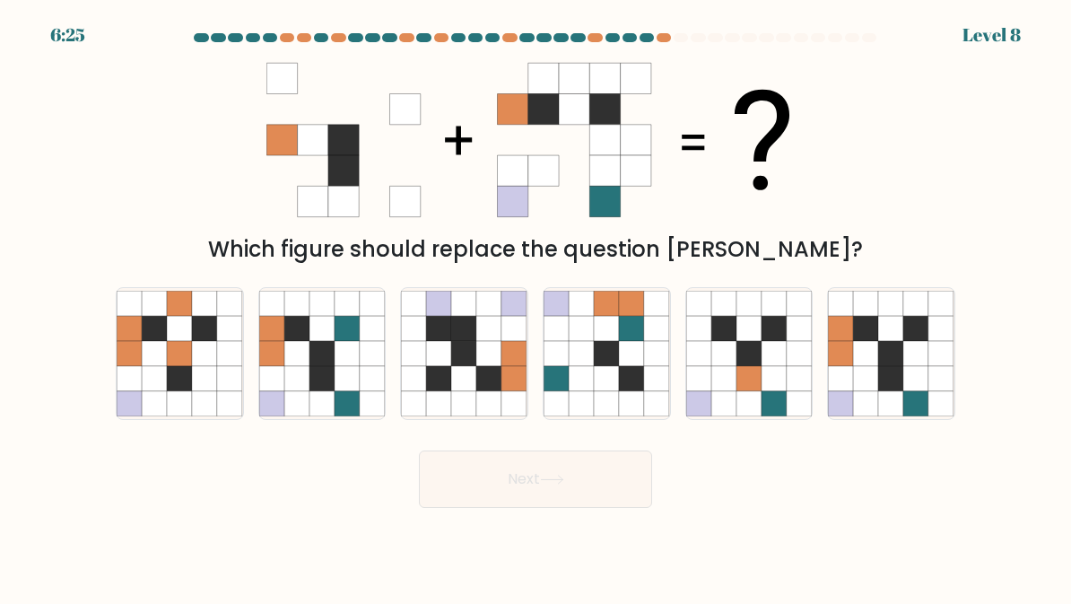
click at [301, 331] on icon at bounding box center [296, 328] width 25 height 25
click at [535, 307] on input "b." at bounding box center [535, 304] width 1 height 4
radio input "true"
click at [575, 474] on button "Next" at bounding box center [535, 478] width 233 height 57
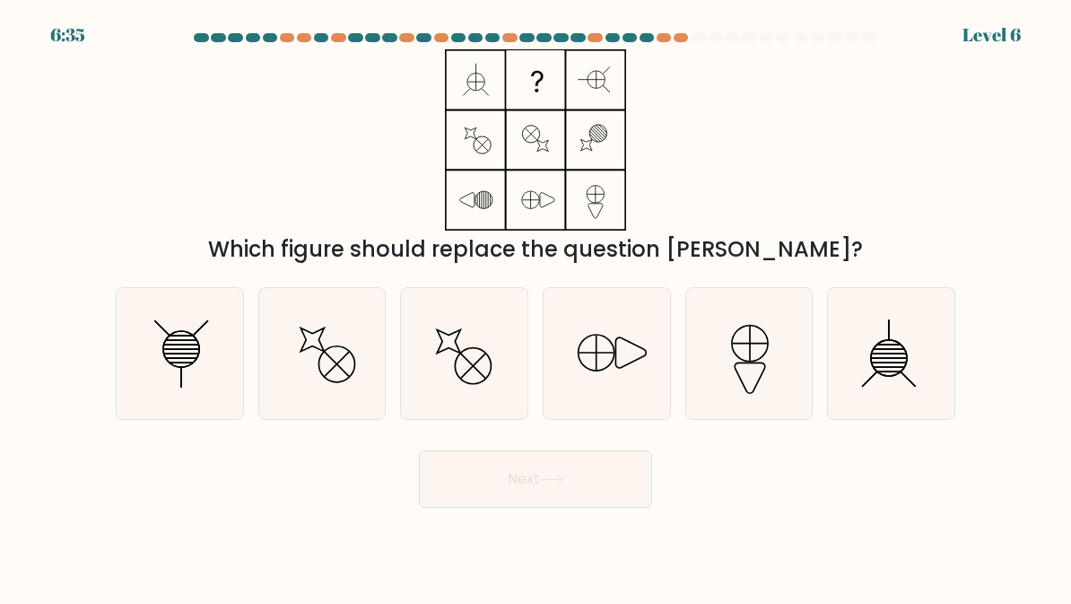
click at [944, 367] on icon at bounding box center [891, 354] width 126 height 126
click at [536, 307] on input "f." at bounding box center [535, 304] width 1 height 4
radio input "true"
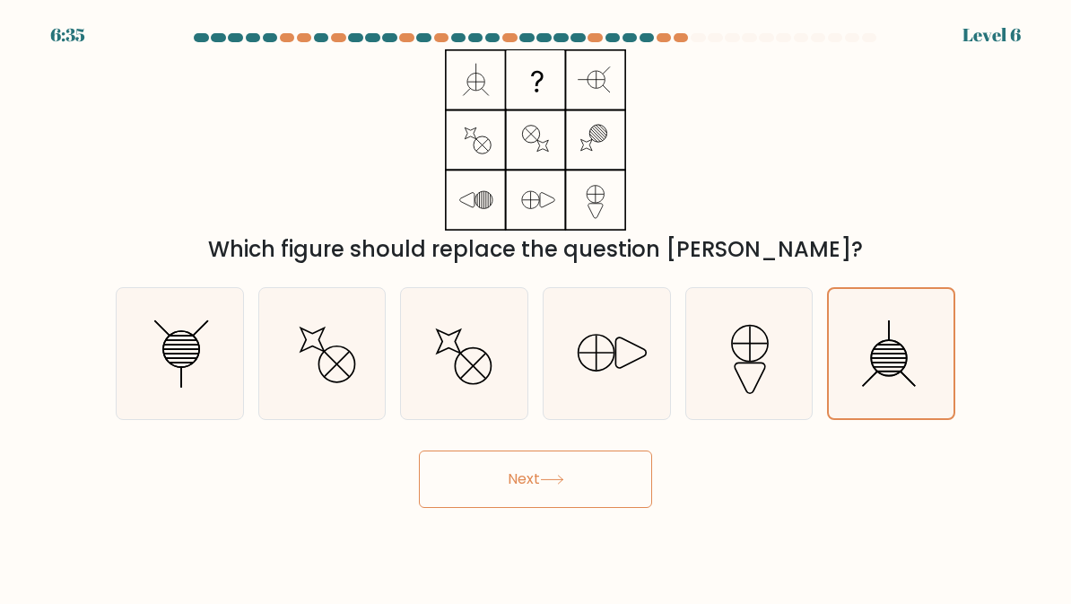
click at [562, 482] on icon at bounding box center [552, 479] width 22 height 8
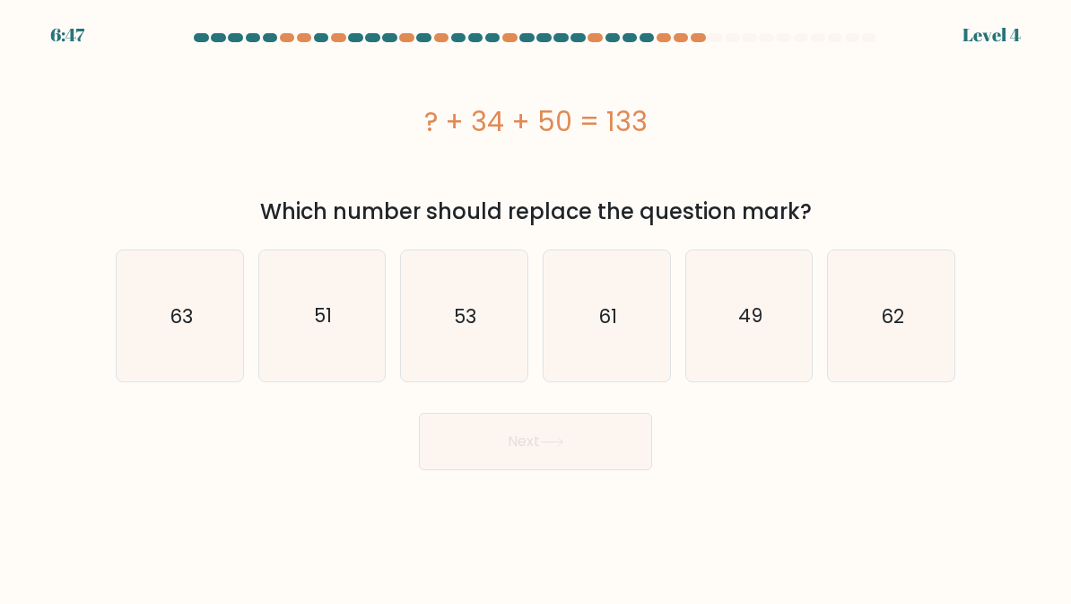
click at [462, 307] on text "53" at bounding box center [466, 315] width 22 height 26
click at [535, 307] on input "c. 53" at bounding box center [535, 304] width 1 height 4
radio input "true"
click at [469, 445] on button "Next" at bounding box center [535, 441] width 233 height 57
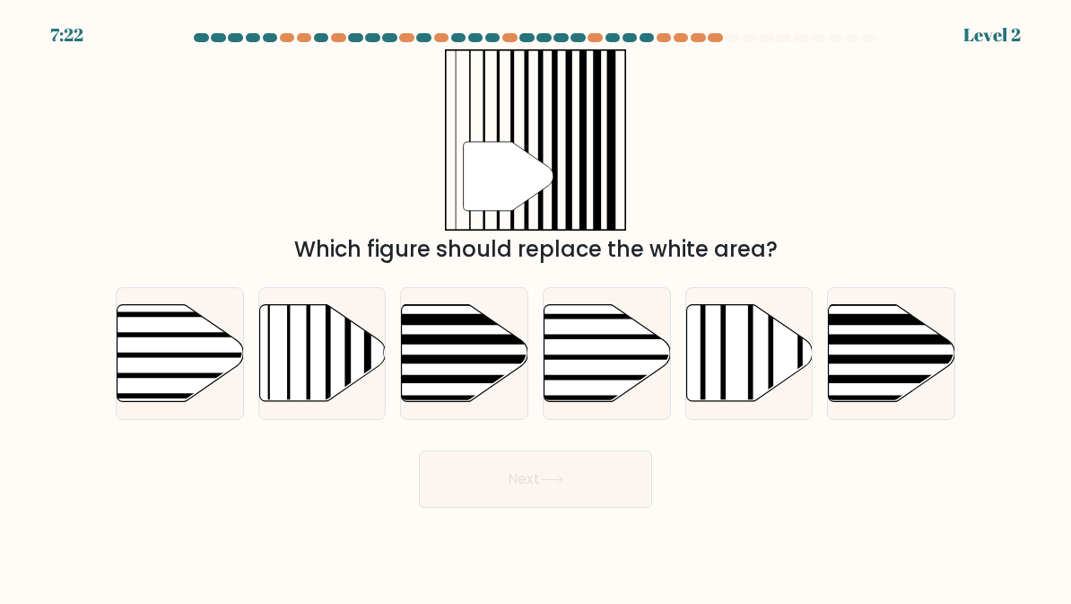
click at [319, 328] on icon at bounding box center [322, 353] width 126 height 97
click at [535, 307] on input "b." at bounding box center [535, 304] width 1 height 4
radio input "true"
click at [448, 508] on button "Next" at bounding box center [535, 478] width 233 height 57
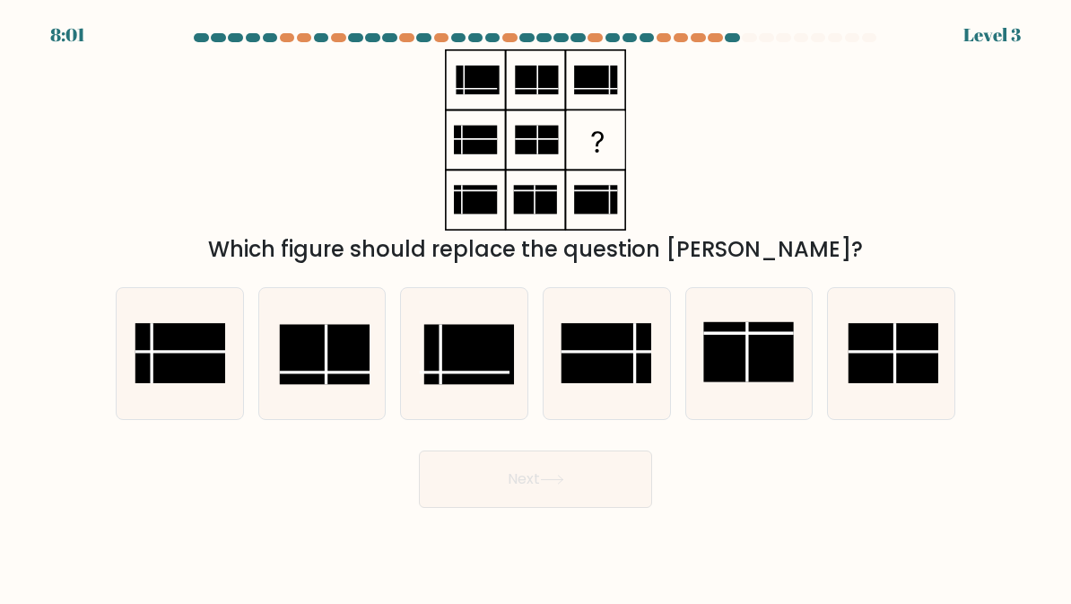
click at [604, 370] on rect at bounding box center [606, 353] width 91 height 60
click at [536, 307] on input "d." at bounding box center [535, 304] width 1 height 4
radio input "true"
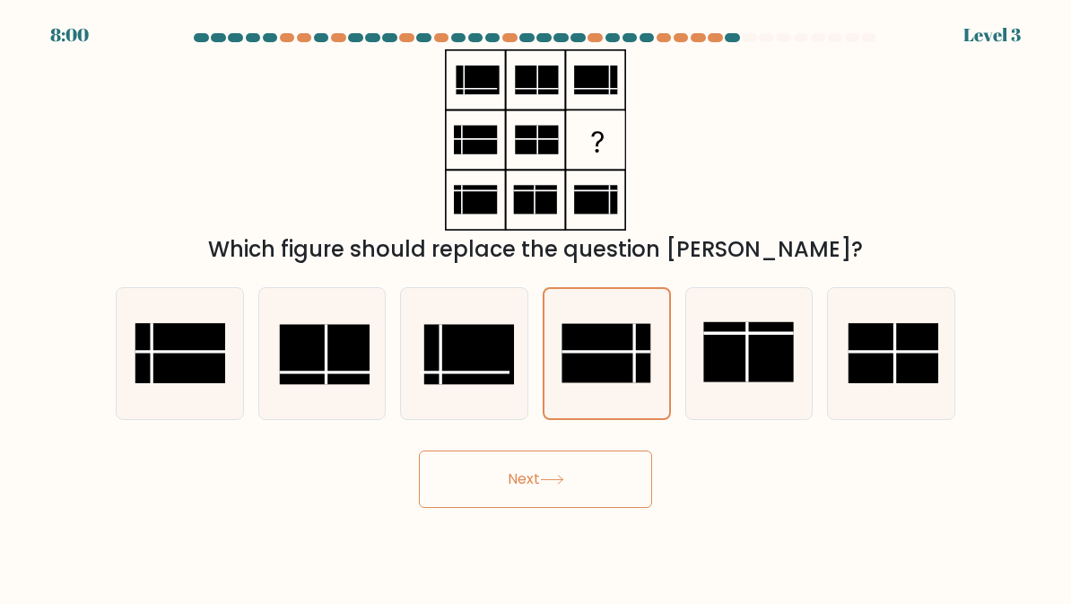
click at [618, 489] on button "Next" at bounding box center [535, 478] width 233 height 57
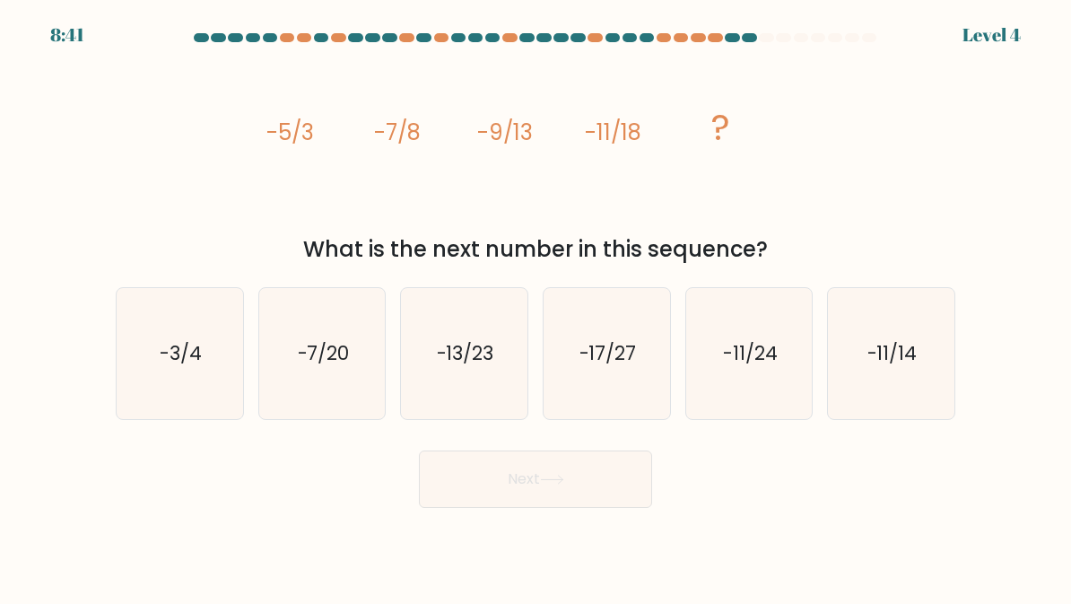
click at [772, 324] on icon "-11/24" at bounding box center [749, 354] width 126 height 126
click at [536, 307] on input "e. -11/24" at bounding box center [535, 304] width 1 height 4
radio input "true"
click at [613, 478] on button "Next" at bounding box center [535, 478] width 233 height 57
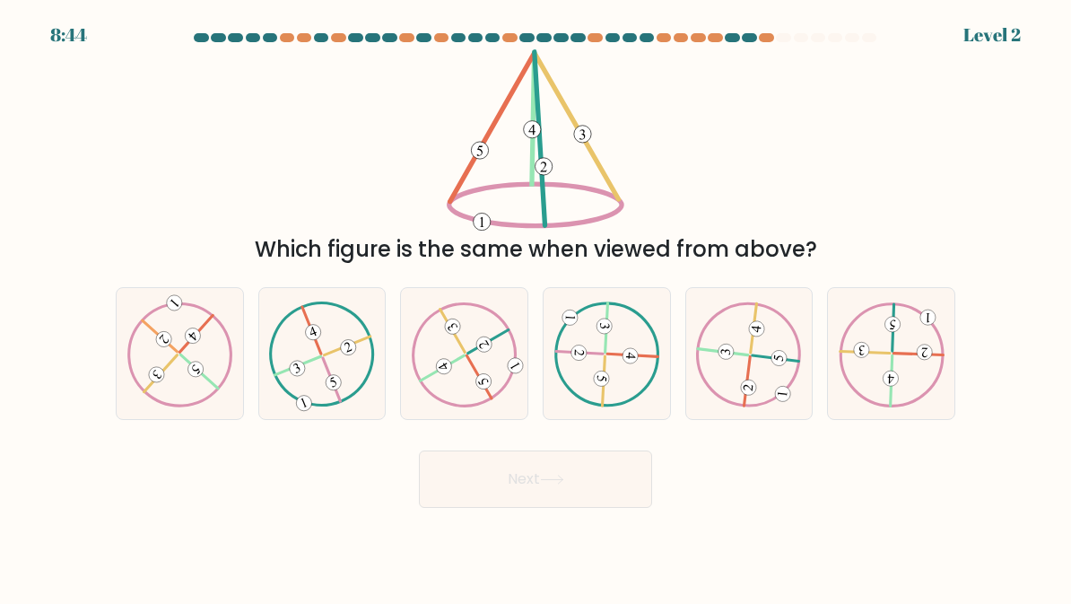
click at [483, 395] on icon at bounding box center [465, 353] width 106 height 105
click at [535, 307] on input "c." at bounding box center [535, 304] width 1 height 4
radio input "true"
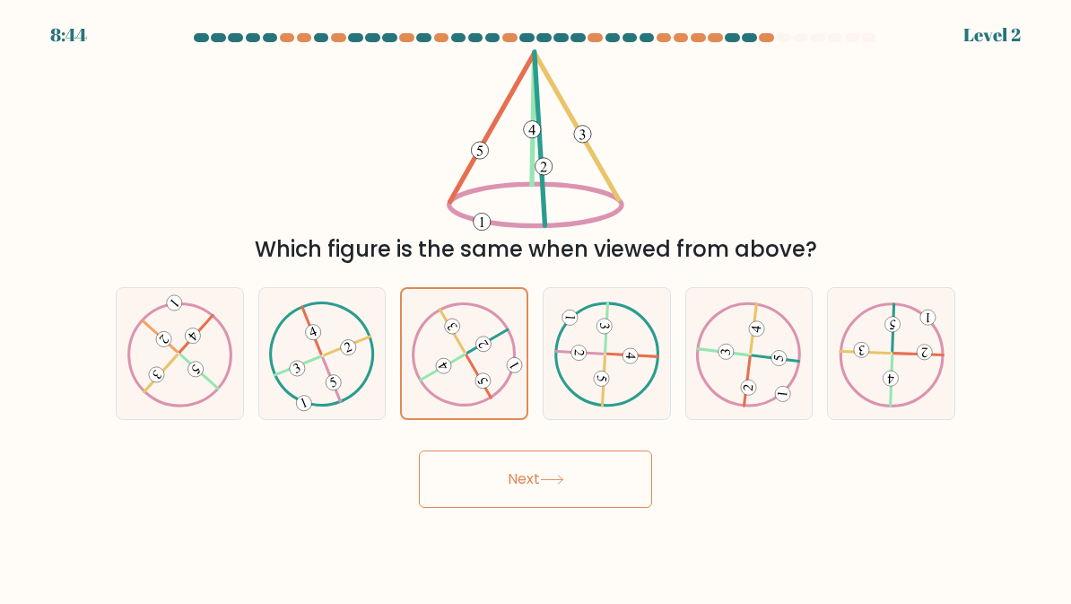
click at [564, 485] on button "Next" at bounding box center [535, 478] width 233 height 57
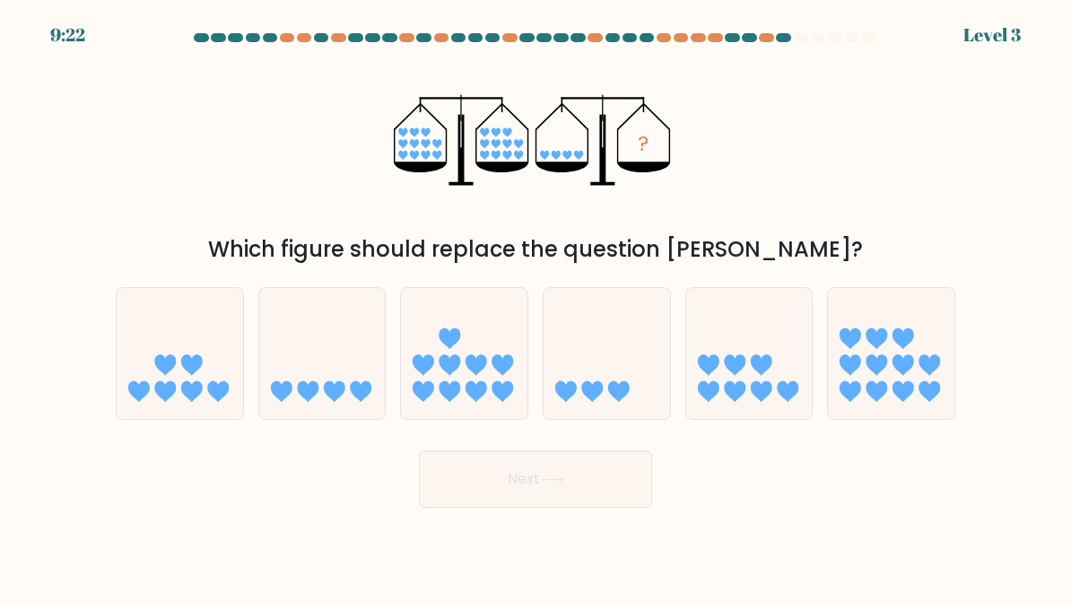
click at [304, 344] on icon at bounding box center [322, 353] width 126 height 105
click at [535, 307] on input "b." at bounding box center [535, 304] width 1 height 4
radio input "true"
click at [634, 487] on button "Next" at bounding box center [535, 478] width 233 height 57
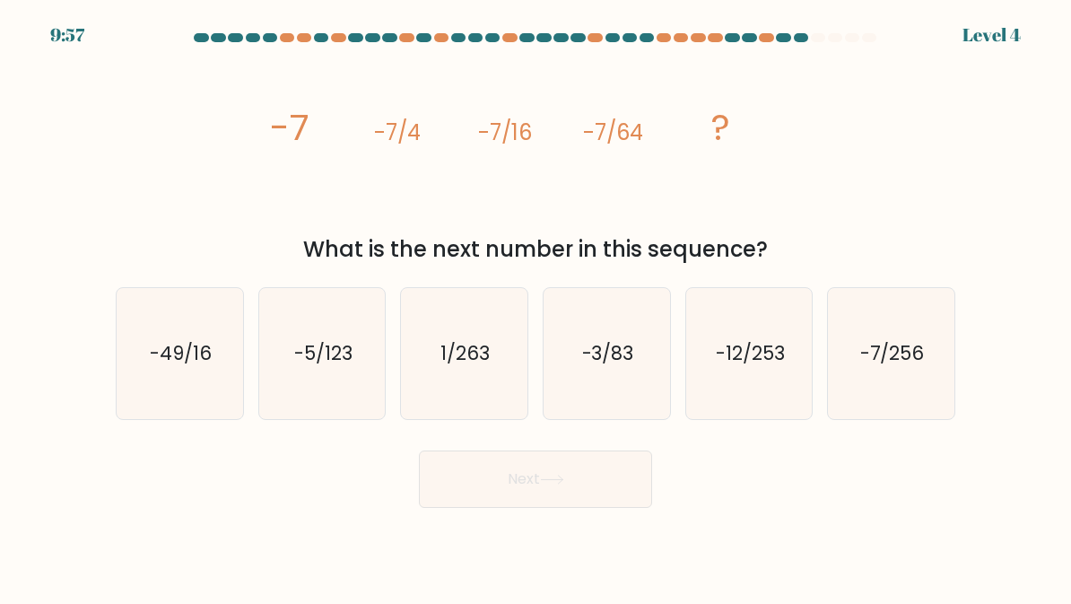
click at [917, 396] on icon "-7/256" at bounding box center [891, 354] width 126 height 126
click at [536, 307] on input "f. -7/256" at bounding box center [535, 304] width 1 height 4
radio input "true"
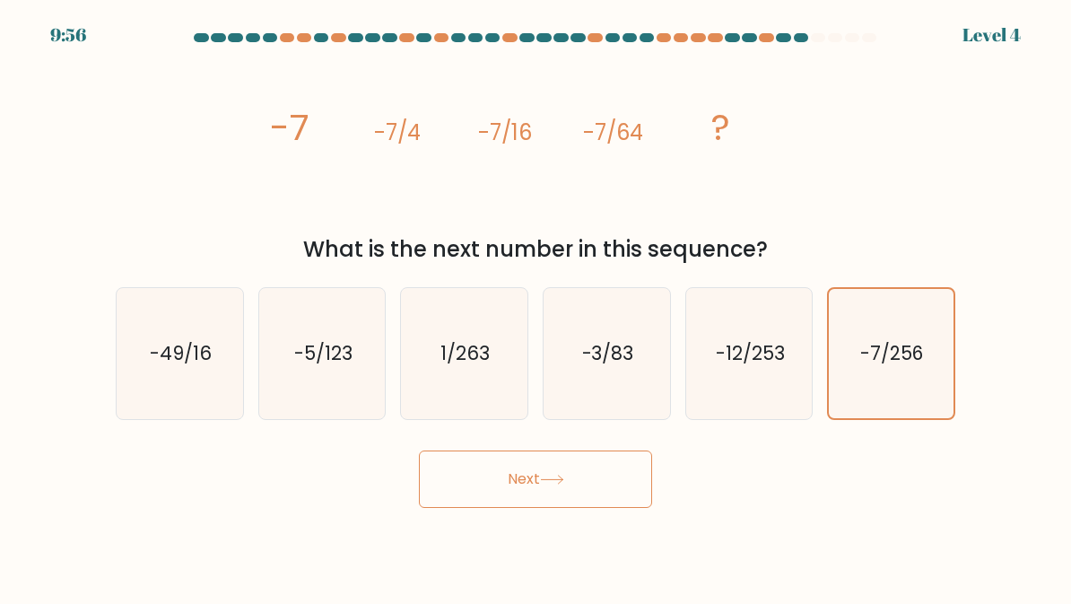
click at [622, 482] on button "Next" at bounding box center [535, 478] width 233 height 57
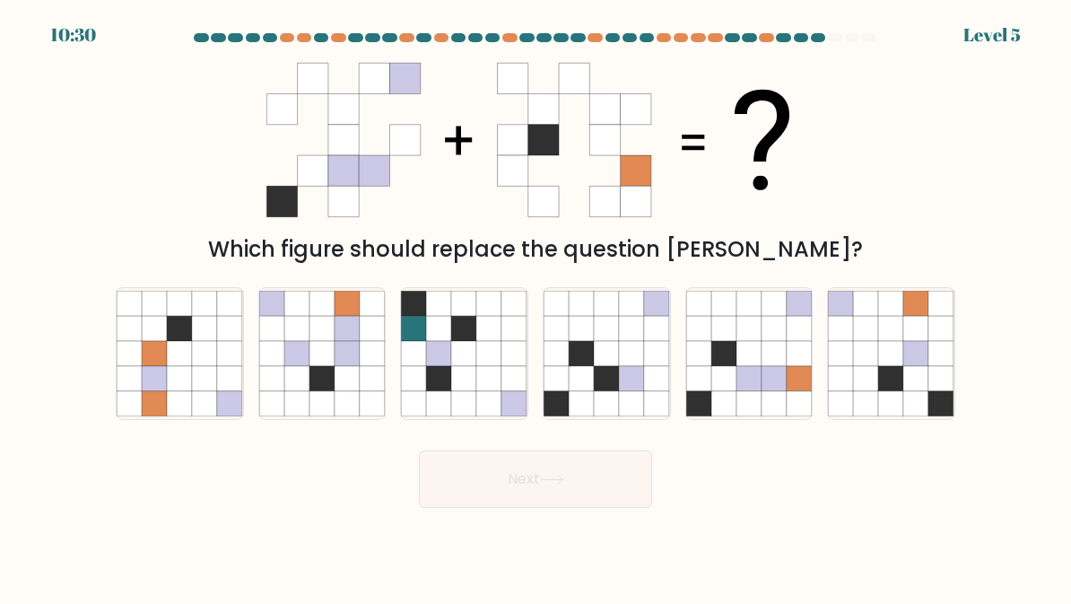
click at [791, 394] on icon at bounding box center [799, 403] width 25 height 25
click at [536, 307] on input "e." at bounding box center [535, 304] width 1 height 4
radio input "true"
click at [599, 472] on button "Next" at bounding box center [535, 478] width 233 height 57
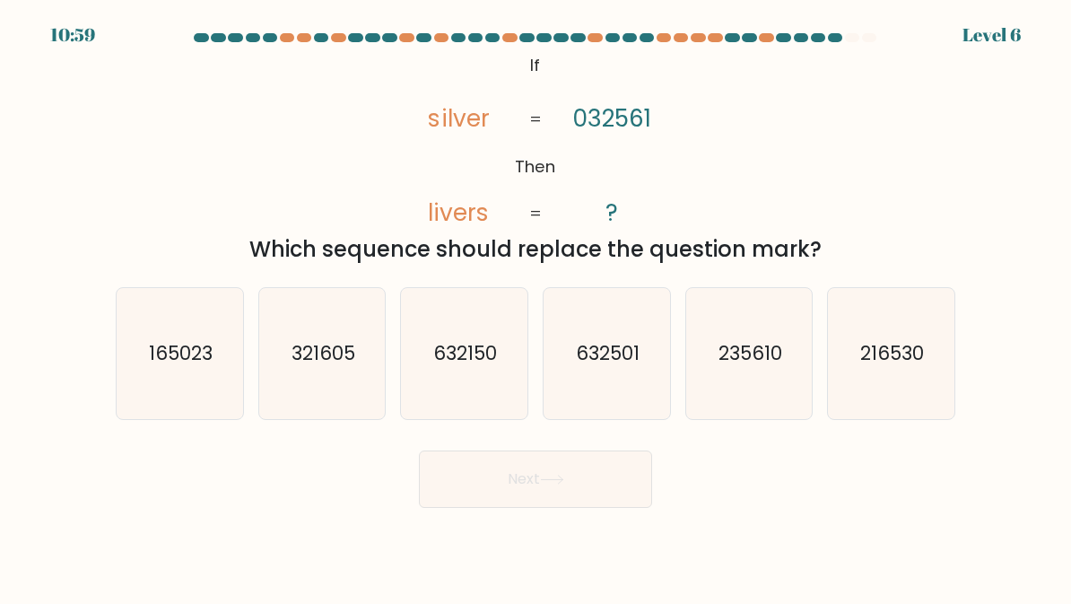
click at [766, 369] on icon "235610" at bounding box center [749, 354] width 126 height 126
click at [536, 307] on input "e. 235610" at bounding box center [535, 304] width 1 height 4
radio input "true"
click at [595, 491] on button "Next" at bounding box center [535, 478] width 233 height 57
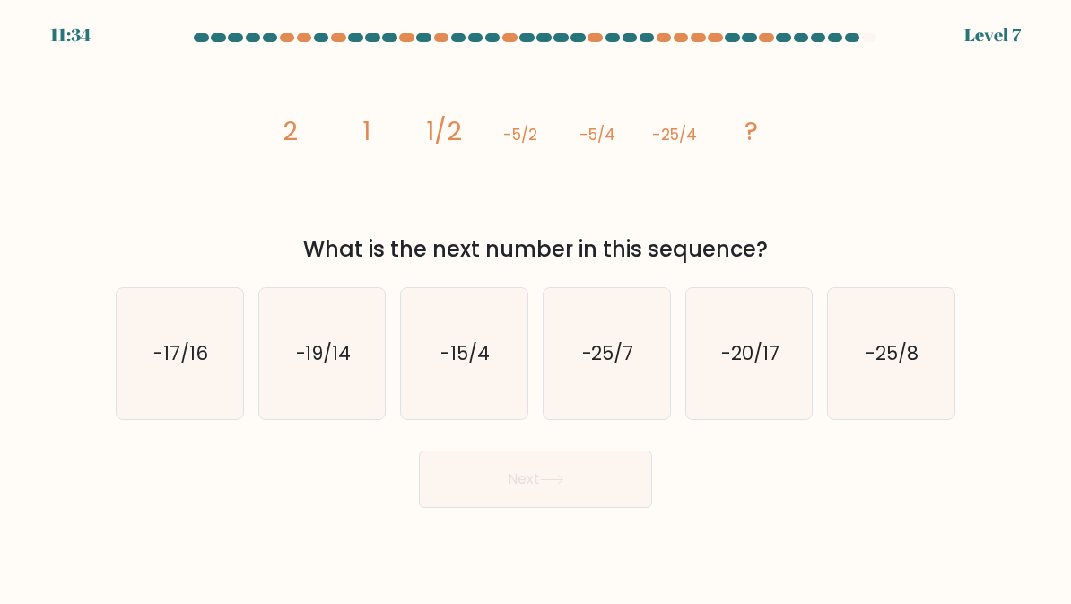
click at [934, 341] on icon "-25/8" at bounding box center [891, 354] width 126 height 126
click at [536, 307] on input "f. -25/8" at bounding box center [535, 304] width 1 height 4
radio input "true"
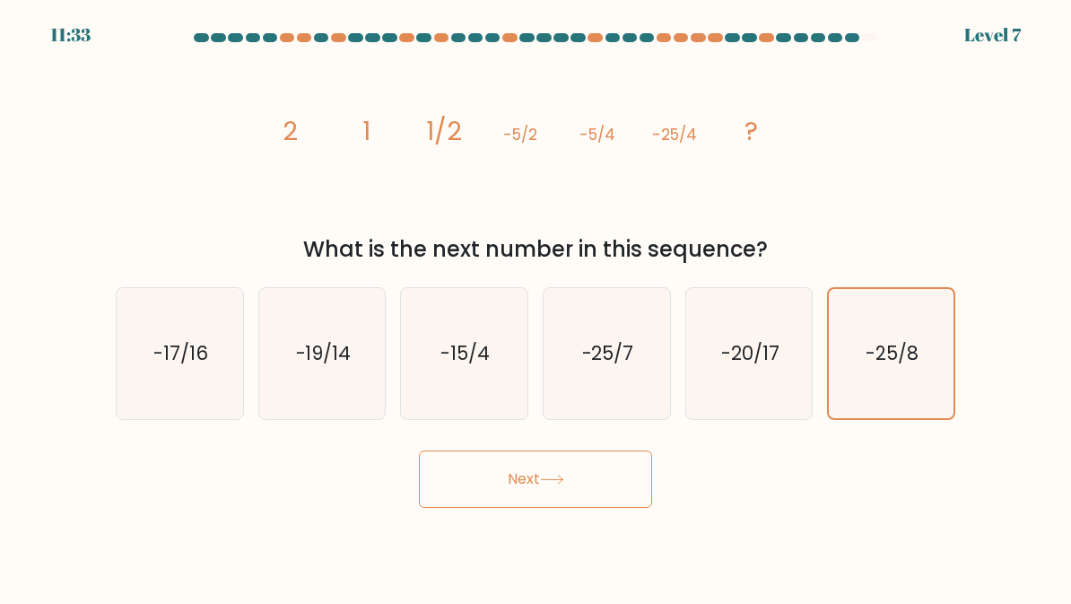
click at [599, 481] on button "Next" at bounding box center [535, 478] width 233 height 57
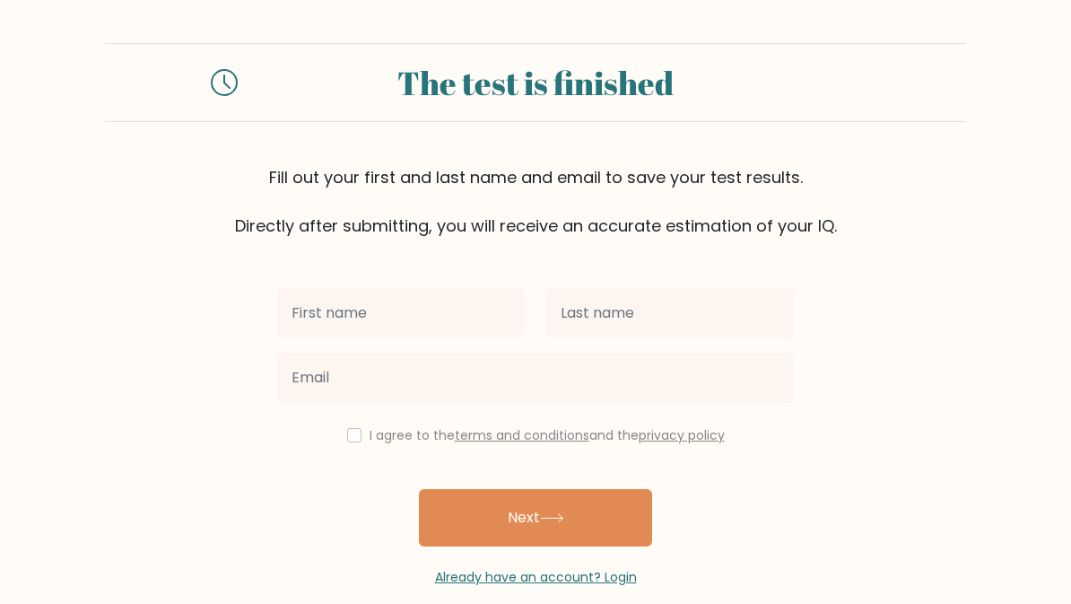
click at [363, 432] on div "I agree to the terms and conditions and the privacy policy" at bounding box center [535, 435] width 538 height 22
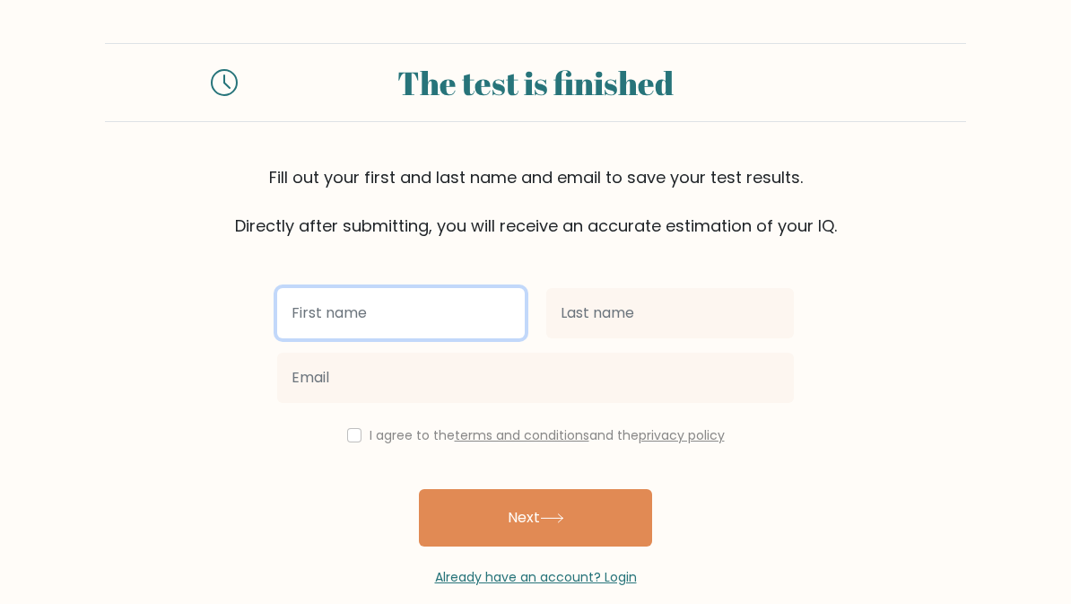
click at [299, 306] on input "text" at bounding box center [401, 313] width 248 height 50
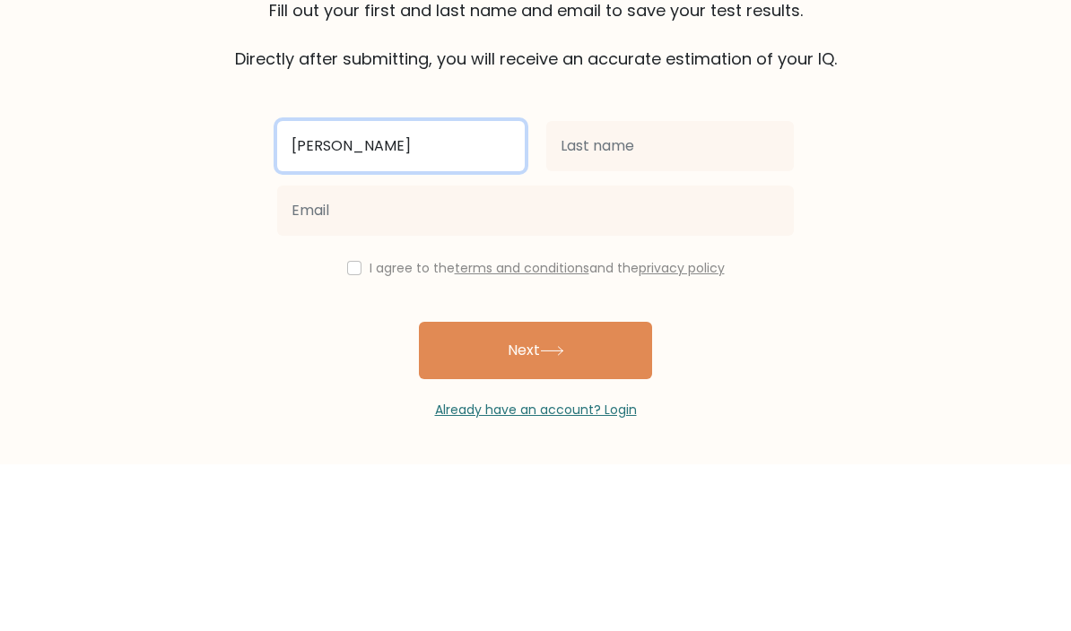
type input "Allan santiago"
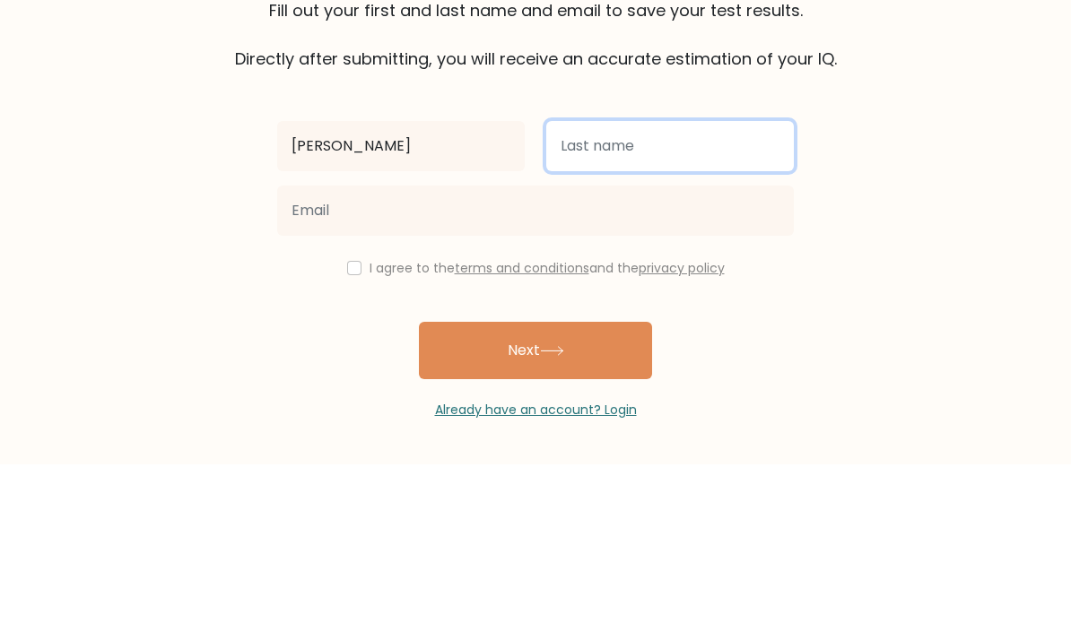
click at [745, 288] on input "text" at bounding box center [670, 313] width 248 height 50
type input "Maldonado salas"
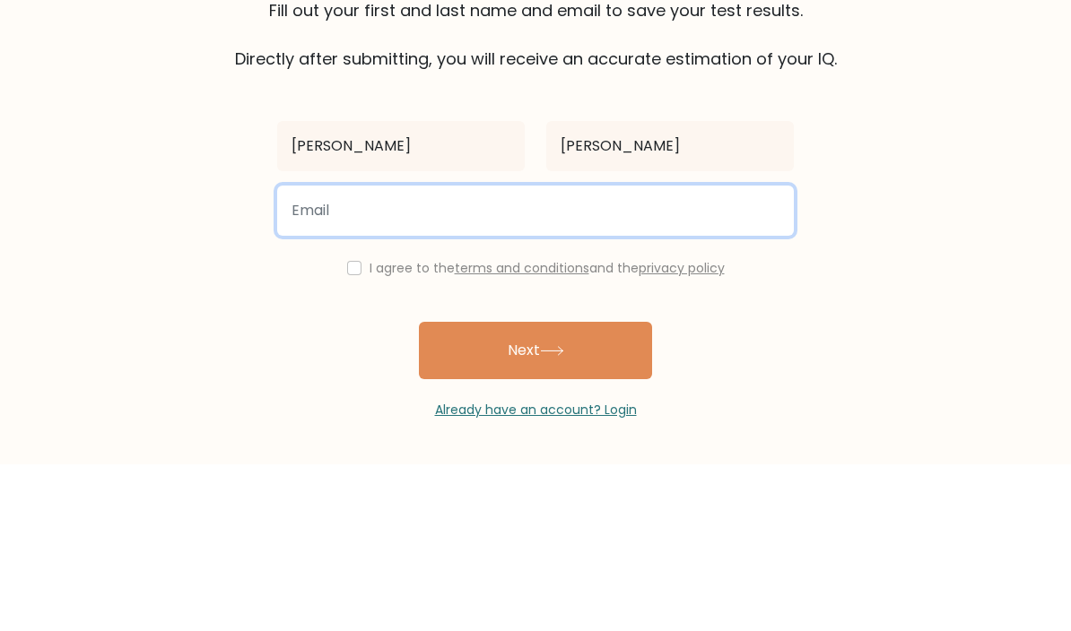
click at [733, 352] on input "email" at bounding box center [535, 377] width 517 height 50
type input "@"
type input "e"
click at [535, 489] on button "Next" at bounding box center [535, 517] width 233 height 57
type input "yeseniasalaslopez@hotmail.com"
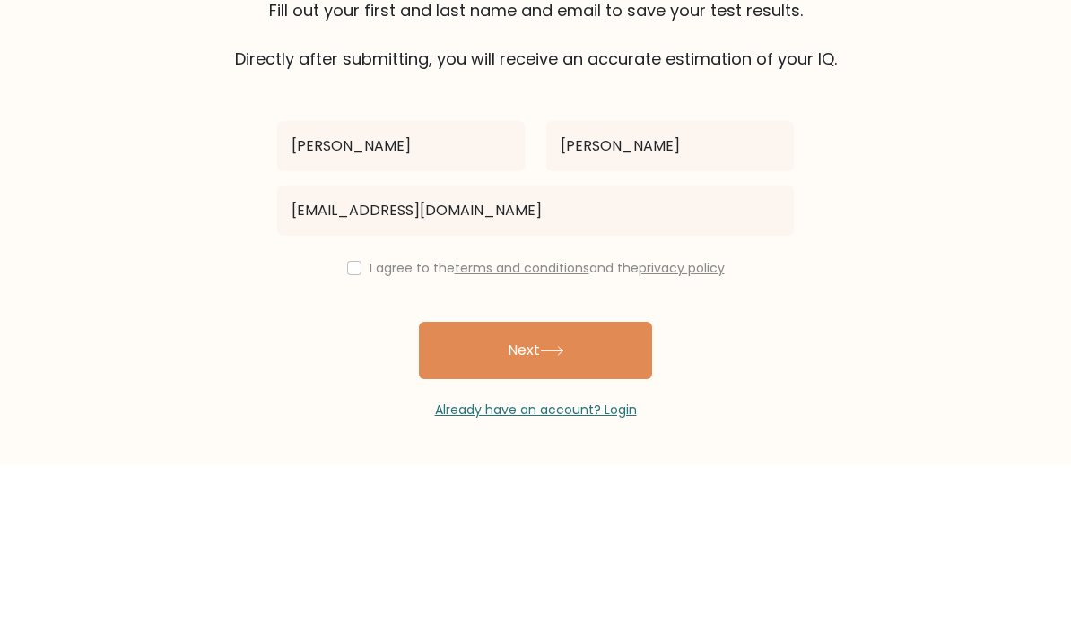
click at [76, 129] on form "The test is finished Fill out your first and last name and email to save your t…" at bounding box center [535, 314] width 1071 height 543
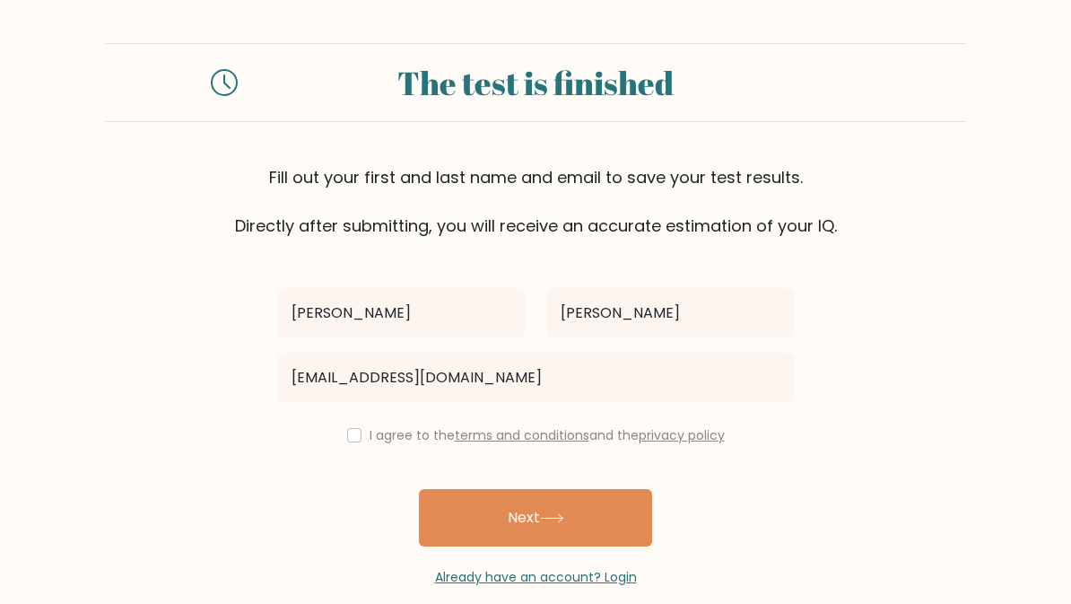
click at [348, 442] on input "checkbox" at bounding box center [354, 435] width 14 height 14
checkbox input "true"
click at [617, 517] on button "Next" at bounding box center [535, 517] width 233 height 57
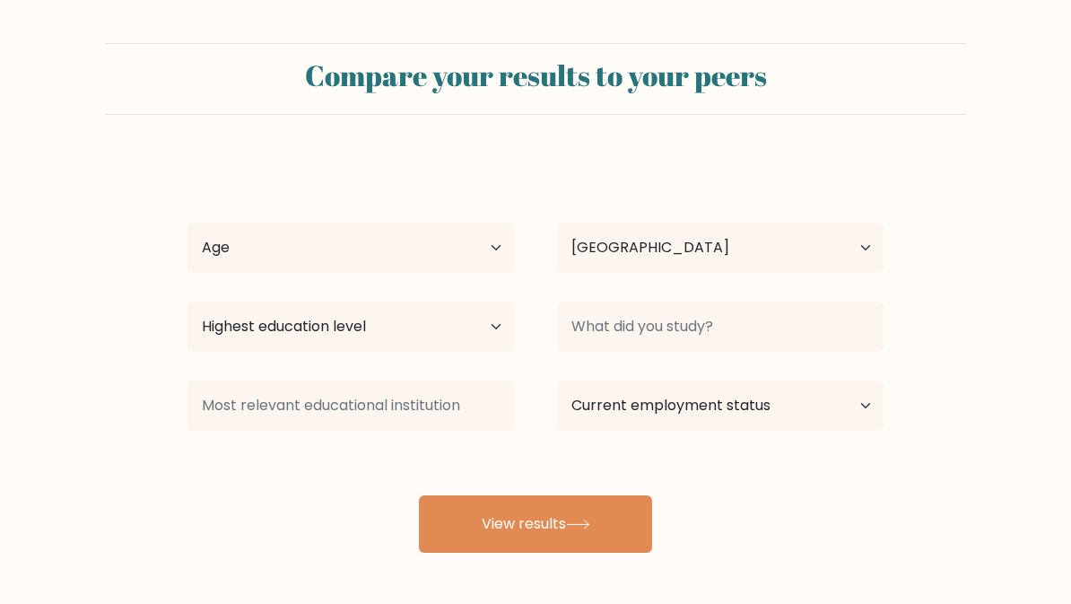
select select "US"
click at [213, 265] on select "Age Under 18 years old 18-24 years old 25-34 years old 35-44 years old 45-54 ye…" at bounding box center [350, 247] width 326 height 50
select select "min_18"
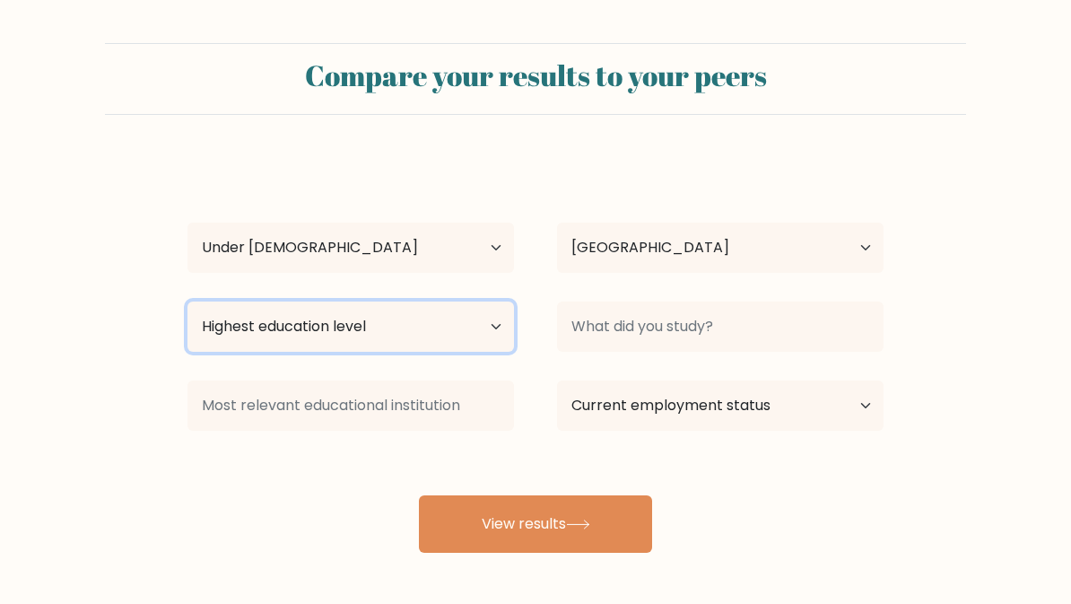
click at [210, 330] on select "Highest education level No schooling Primary Lower Secondary Upper Secondary Oc…" at bounding box center [350, 326] width 326 height 50
select select "upper_secondary"
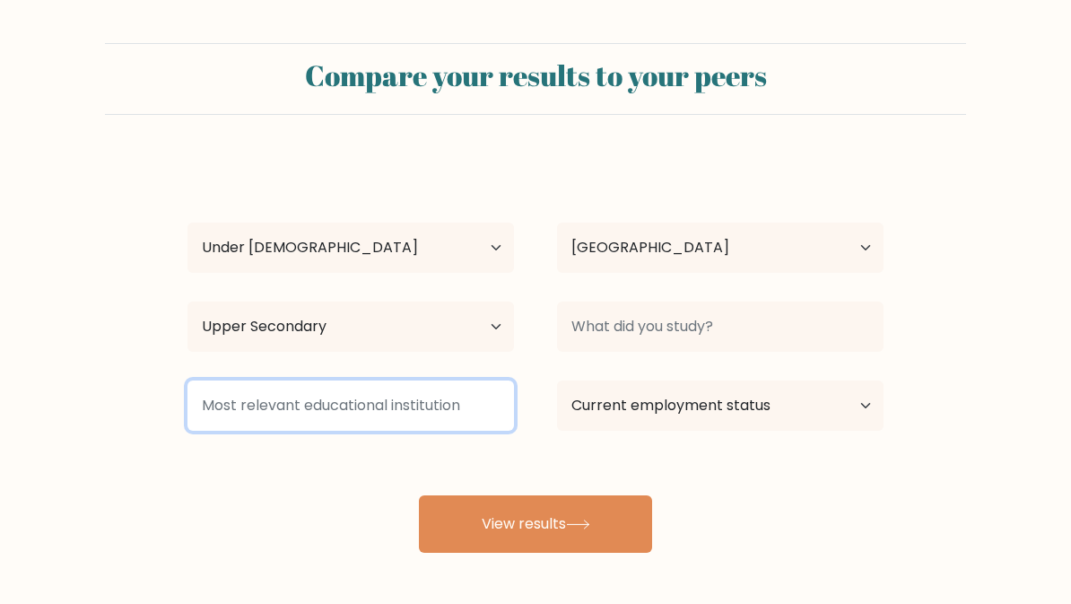
click at [215, 404] on input at bounding box center [350, 405] width 326 height 50
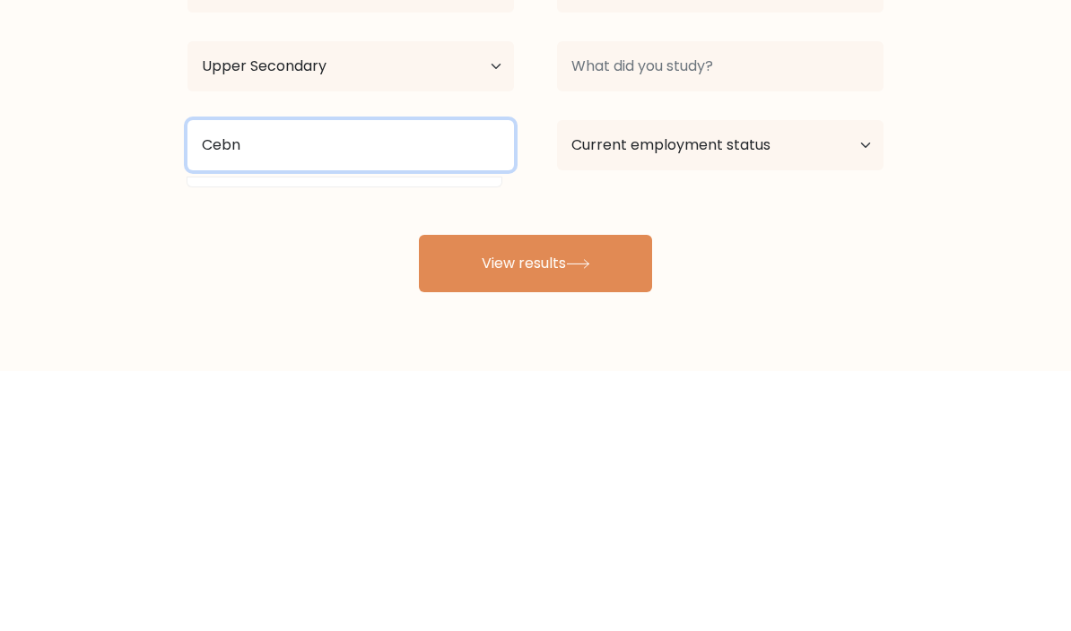
type input "Cebn"
click at [535, 495] on button "View results" at bounding box center [535, 523] width 233 height 57
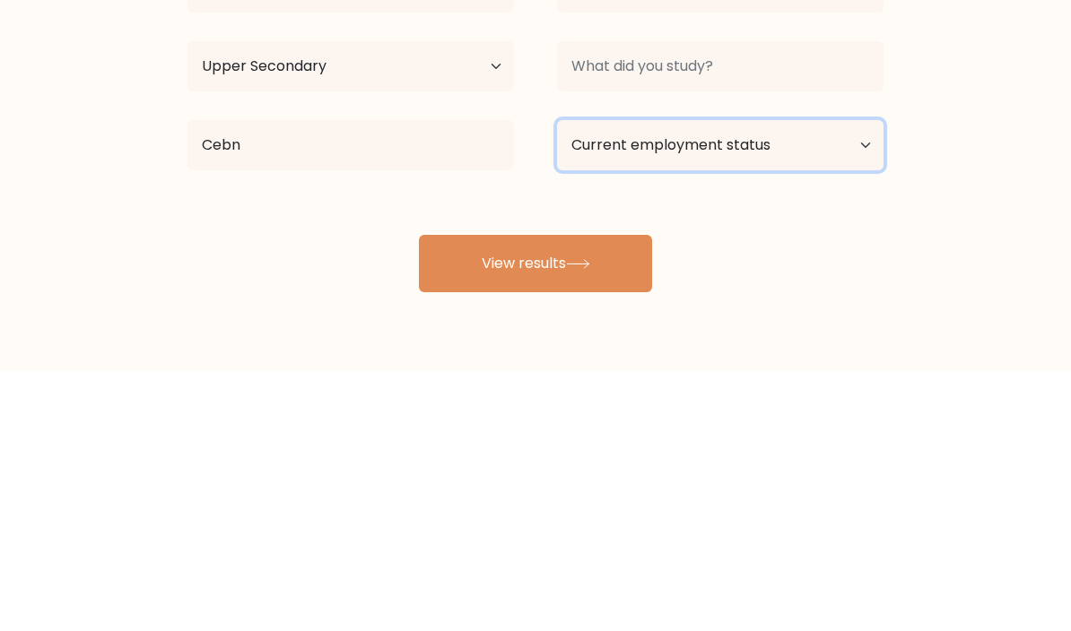
click at [858, 380] on select "Current employment status Employed Student Retired Other / prefer not to answer" at bounding box center [720, 405] width 326 height 50
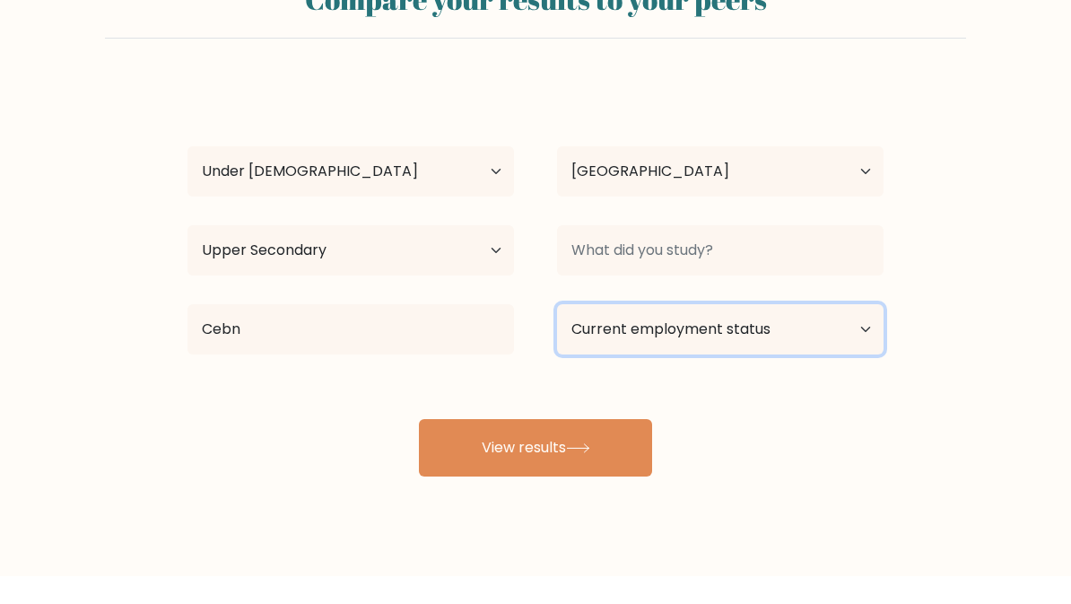
scroll to position [76, 0]
select select "student"
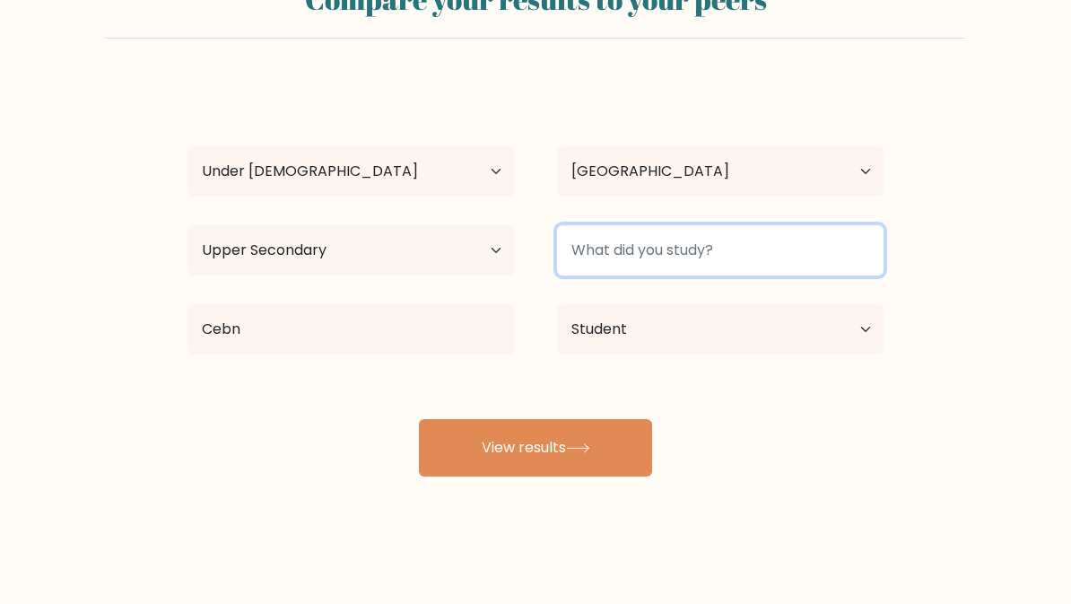
click at [858, 246] on input at bounding box center [720, 250] width 326 height 50
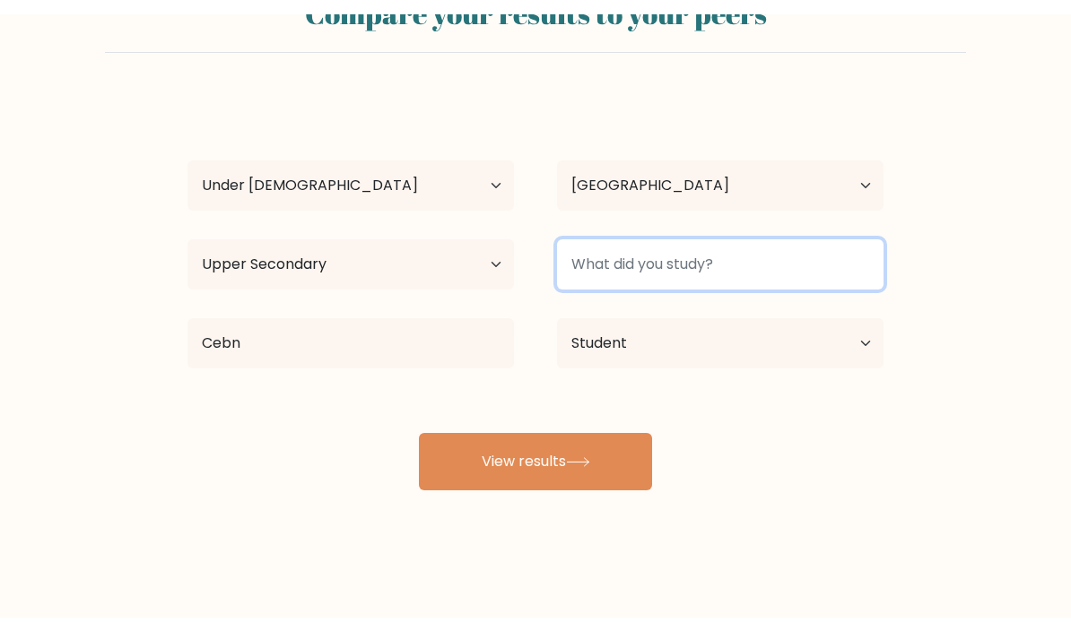
scroll to position [48, 0]
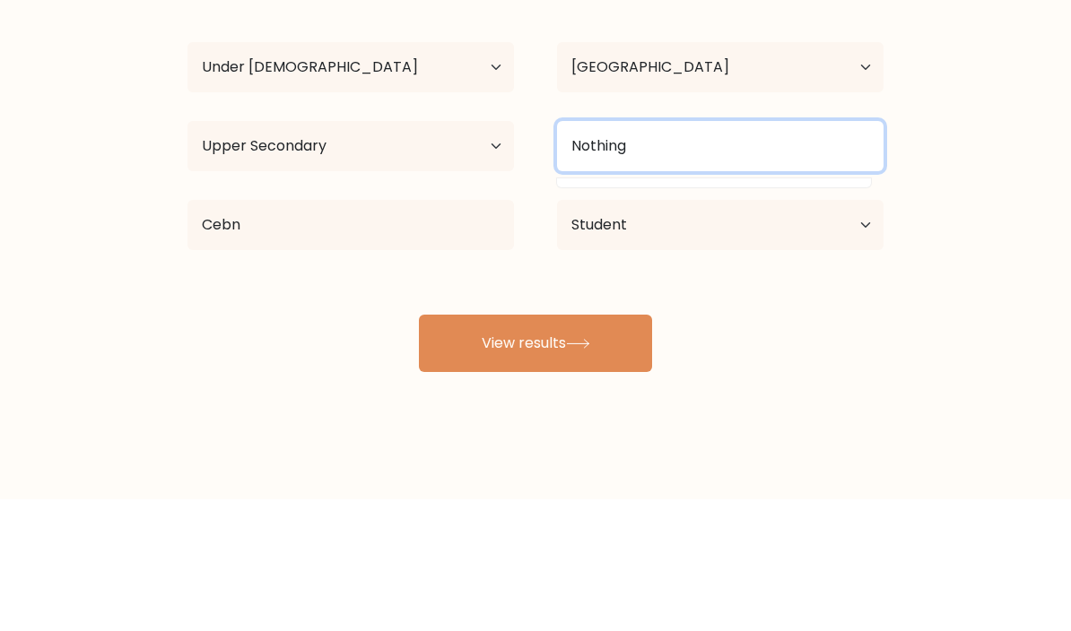
type input "Nothing"
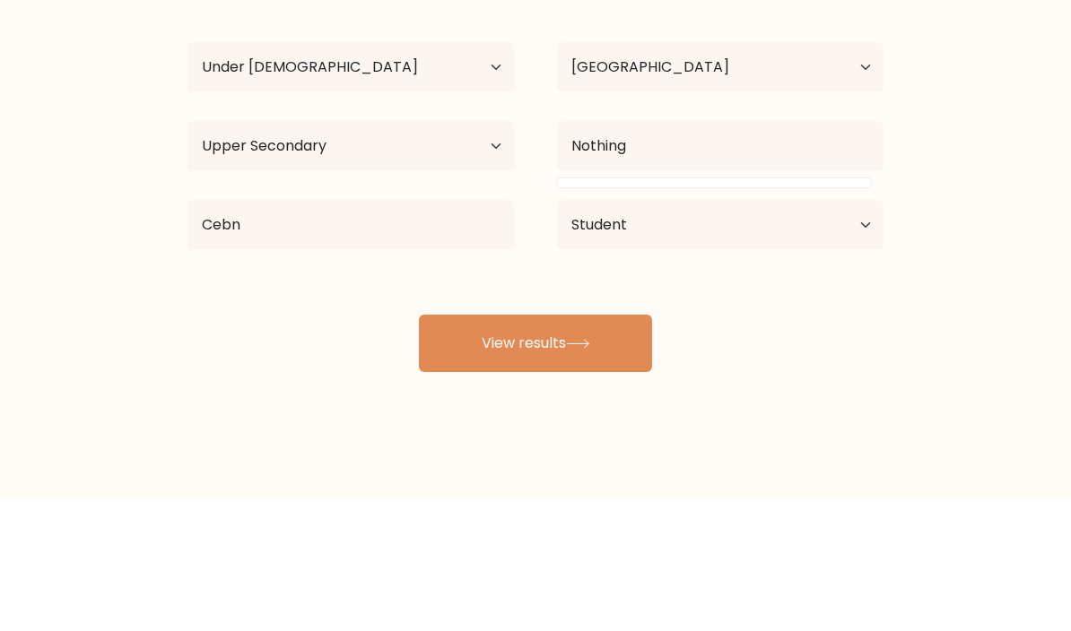
click at [1012, 206] on form "Compare your results to your peers Allan santiago Maldonado salas Age Under 18 …" at bounding box center [535, 249] width 1071 height 509
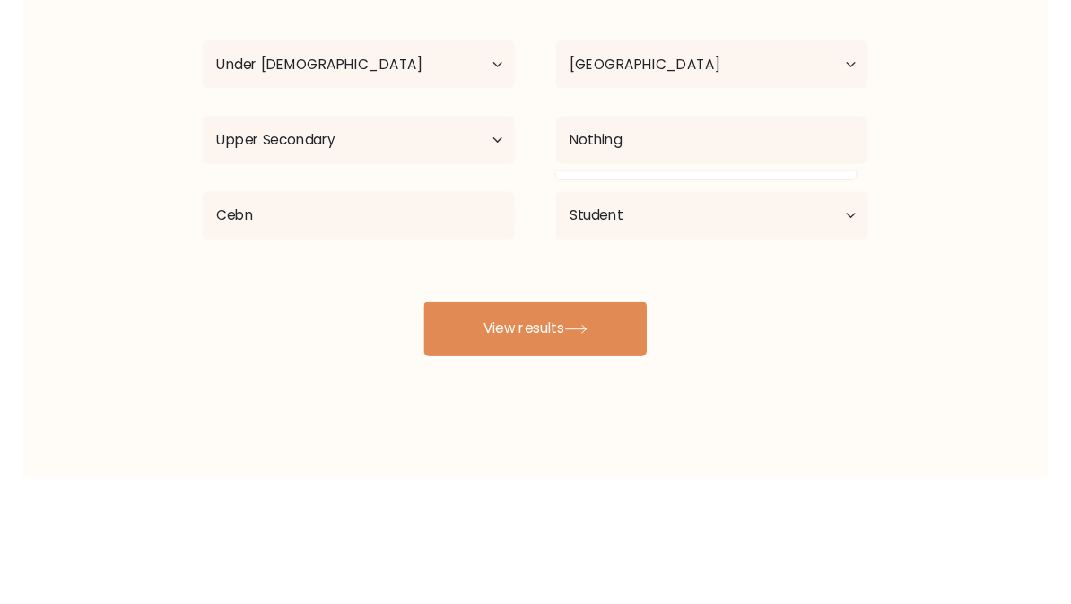
scroll to position [76, 0]
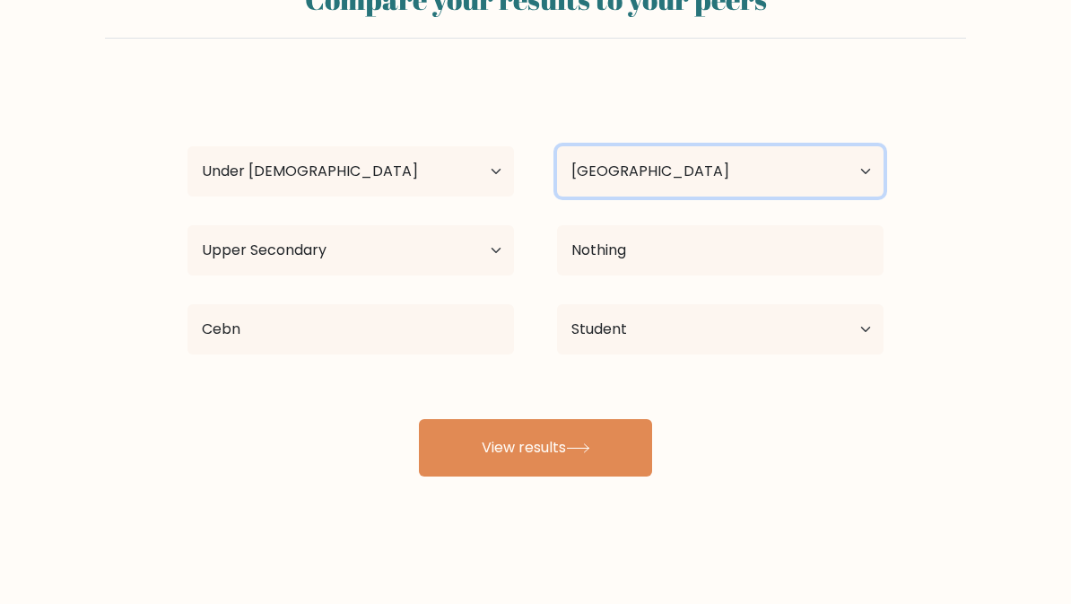
click at [873, 162] on select "Country Afghanistan Albania Algeria American Samoa Andorra Angola Anguilla Anta…" at bounding box center [720, 171] width 326 height 50
select select "MX"
click at [630, 450] on button "View results" at bounding box center [535, 447] width 233 height 57
